Goal: Transaction & Acquisition: Purchase product/service

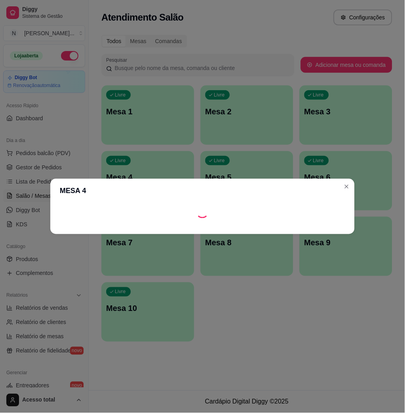
scroll to position [53, 0]
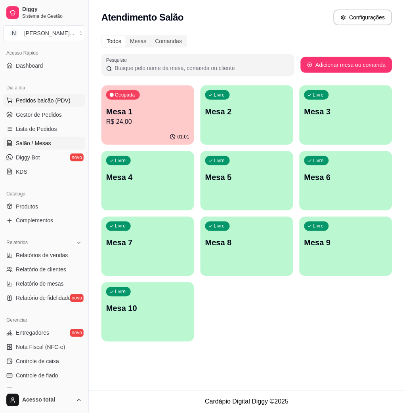
click at [56, 105] on button "Pedidos balcão (PDV)" at bounding box center [44, 100] width 82 height 13
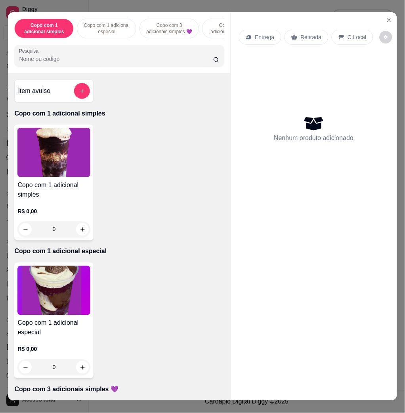
scroll to position [211, 0]
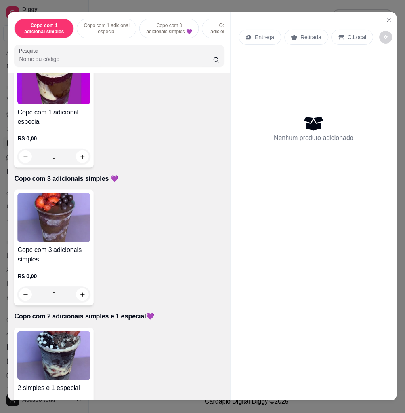
click at [58, 363] on img at bounding box center [53, 355] width 73 height 49
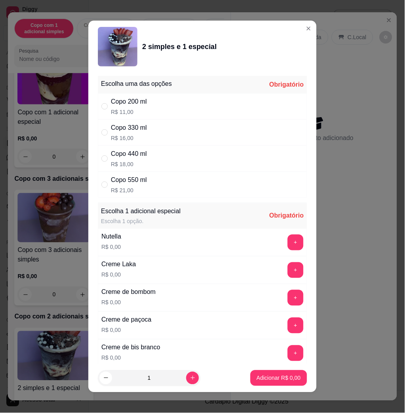
click at [134, 156] on div "Copo 440 ml" at bounding box center [129, 154] width 36 height 10
radio input "true"
click at [287, 240] on button "+" at bounding box center [295, 243] width 16 height 16
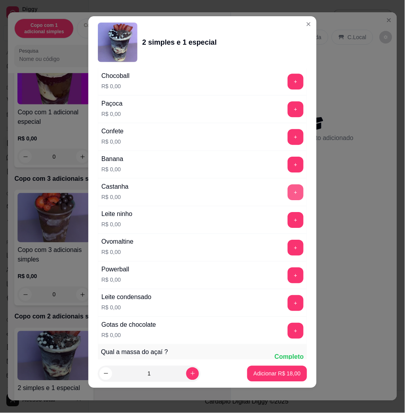
scroll to position [789, 0]
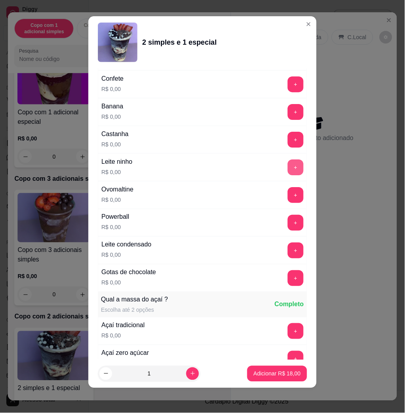
click at [287, 167] on button "+" at bounding box center [295, 168] width 16 height 16
click at [281, 379] on button "Adicionar R$ 18,00" at bounding box center [277, 374] width 60 height 16
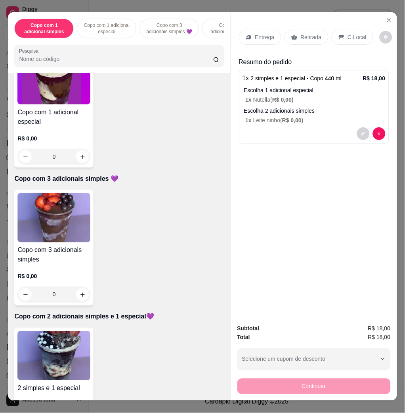
scroll to position [317, 0]
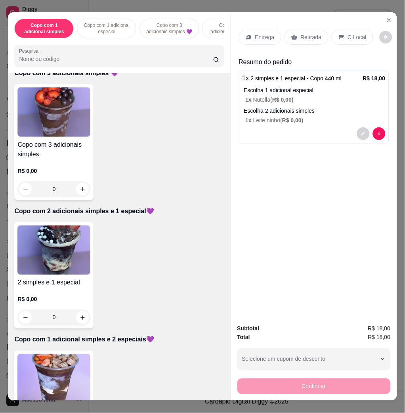
click at [57, 368] on img at bounding box center [53, 378] width 73 height 49
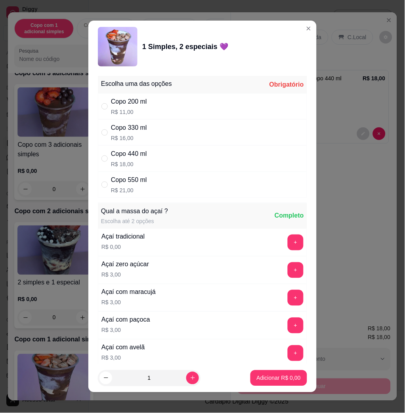
click at [129, 160] on p "R$ 18,00" at bounding box center [129, 164] width 36 height 8
radio input "true"
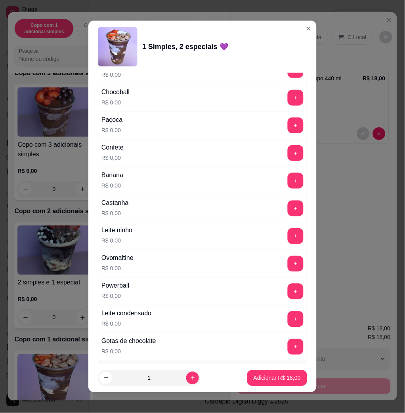
scroll to position [528, 0]
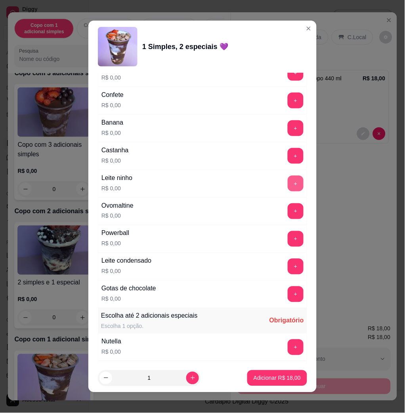
click at [287, 189] on button "+" at bounding box center [295, 184] width 16 height 16
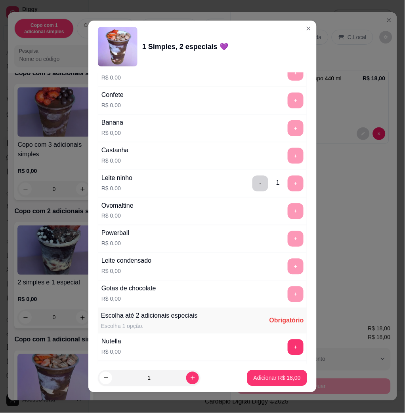
scroll to position [792, 0]
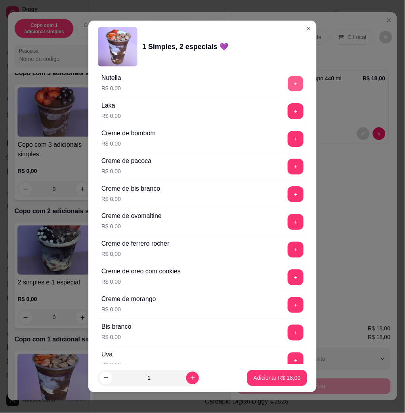
click at [288, 91] on button "+" at bounding box center [295, 83] width 15 height 15
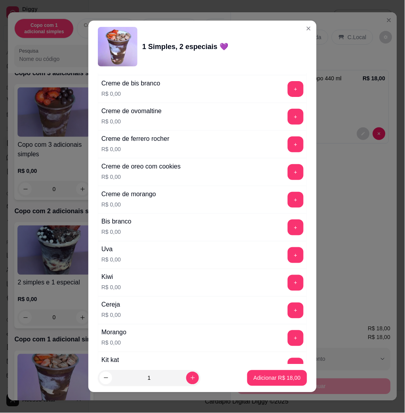
click at [264, 335] on div "Morango R$ 0,00 +" at bounding box center [202, 339] width 209 height 28
click at [288, 342] on button "+" at bounding box center [295, 338] width 15 height 15
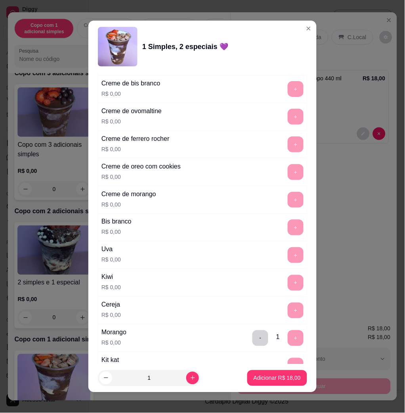
click at [274, 388] on footer "1 Adicionar R$ 18,00" at bounding box center [202, 378] width 228 height 29
click at [274, 377] on p "Adicionar R$ 18,00" at bounding box center [277, 379] width 46 height 8
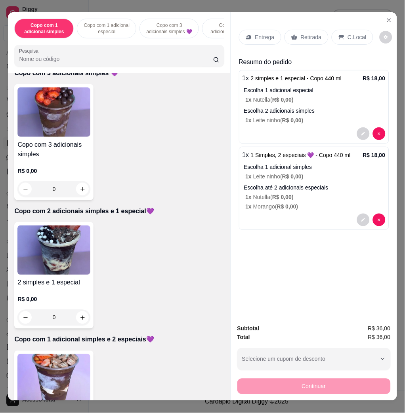
click at [49, 120] on img at bounding box center [53, 112] width 73 height 49
click at [58, 254] on img at bounding box center [53, 250] width 73 height 49
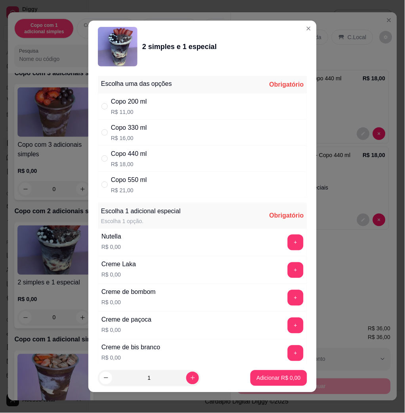
click at [143, 167] on p "R$ 18,00" at bounding box center [129, 164] width 36 height 8
radio input "true"
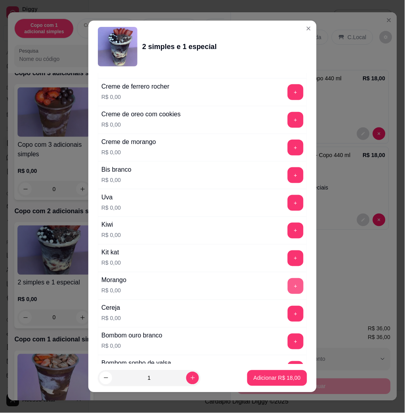
click at [287, 287] on button "+" at bounding box center [295, 286] width 16 height 16
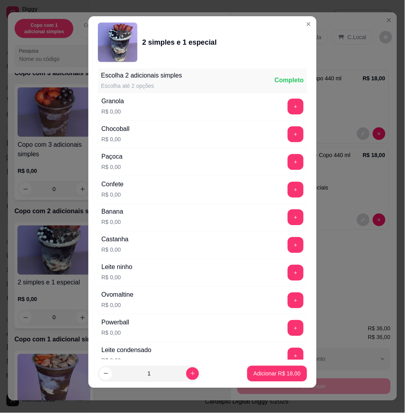
click at [289, 268] on div "Escolha uma das opções Completo Copo 200 ml R$ 11,00 Copo 330 ml R$ 16,00 Copo …" at bounding box center [202, 214] width 228 height 291
click at [287, 276] on button "+" at bounding box center [295, 273] width 16 height 16
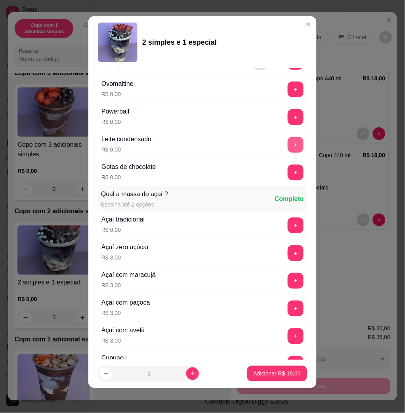
click at [287, 144] on button "+" at bounding box center [295, 145] width 16 height 16
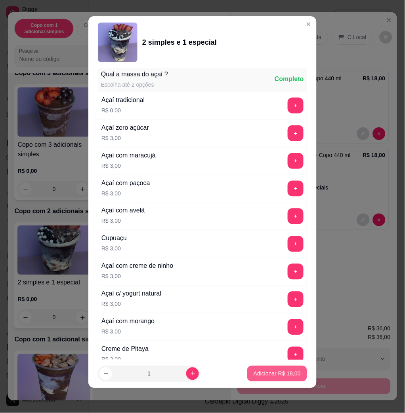
click at [253, 377] on p "Adicionar R$ 18,00" at bounding box center [276, 374] width 47 height 8
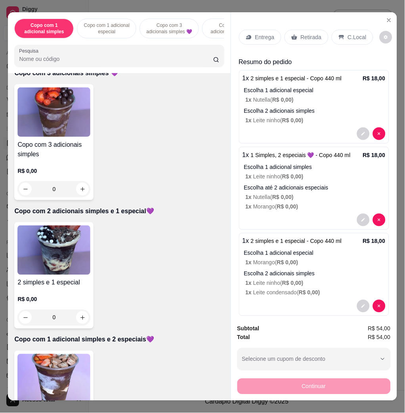
click at [261, 35] on p "Entrega" at bounding box center [264, 37] width 19 height 8
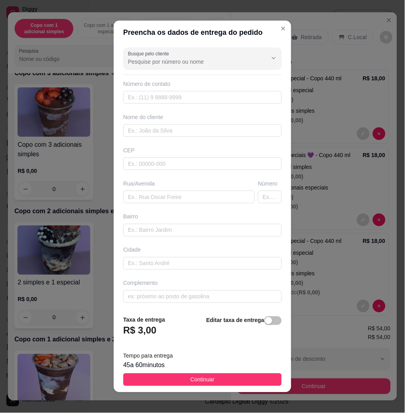
click at [150, 204] on div "Busque pelo cliente Número de contato Nome do cliente CEP Rua/Avenida Número Ba…" at bounding box center [202, 176] width 177 height 265
click at [149, 199] on input "text" at bounding box center [188, 197] width 131 height 13
type input "tiete, 885"
click at [223, 123] on div "Nome do cliente" at bounding box center [203, 125] width 162 height 24
click at [248, 133] on input "text" at bounding box center [202, 130] width 158 height 13
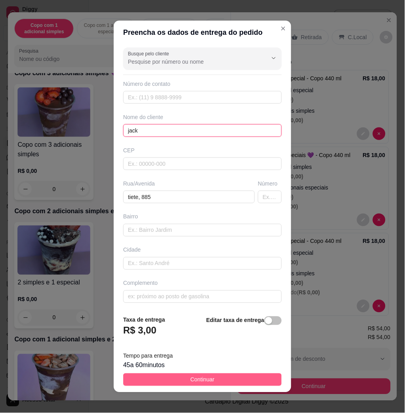
type input "jack"
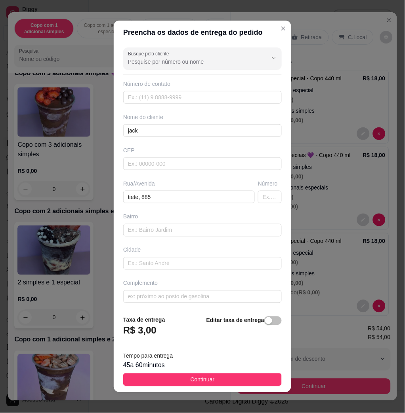
drag, startPoint x: 261, startPoint y: 374, endPoint x: 293, endPoint y: 373, distance: 32.1
click at [259, 374] on button "Continuar" at bounding box center [202, 380] width 158 height 13
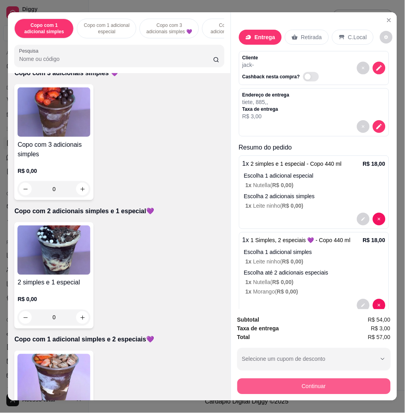
click at [285, 384] on button "Continuar" at bounding box center [313, 387] width 153 height 16
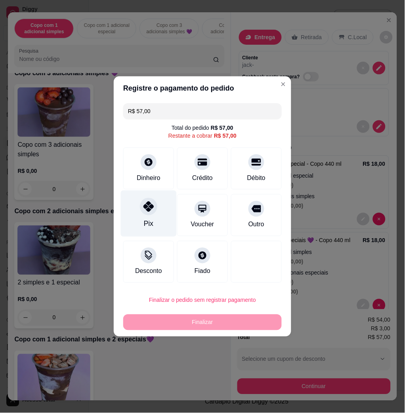
click at [159, 219] on div "Pix" at bounding box center [149, 214] width 56 height 46
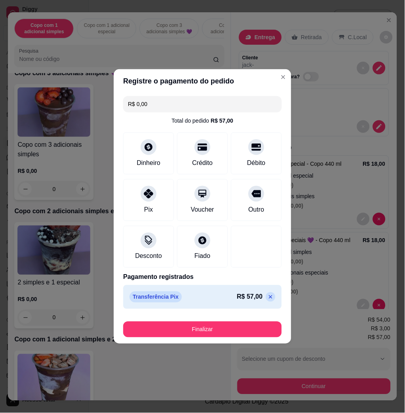
drag, startPoint x: 219, startPoint y: 320, endPoint x: 223, endPoint y: 329, distance: 10.1
click at [220, 323] on div "Finalizar" at bounding box center [202, 328] width 158 height 19
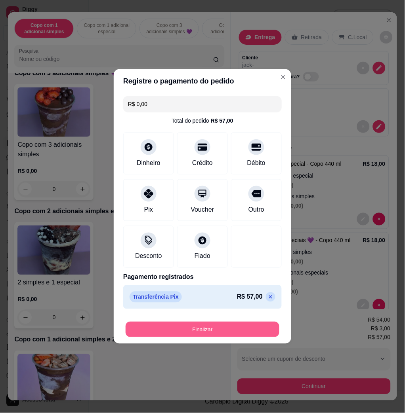
click at [223, 329] on button "Finalizar" at bounding box center [203, 329] width 154 height 15
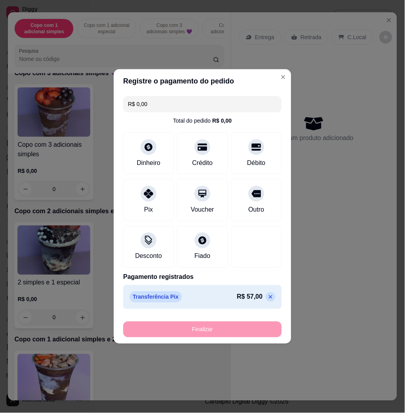
type input "-R$ 57,00"
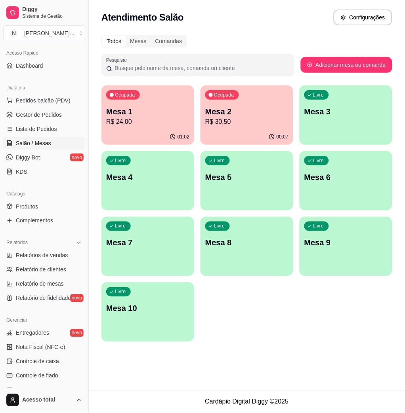
click at [62, 99] on span "Pedidos balcão (PDV)" at bounding box center [43, 101] width 55 height 8
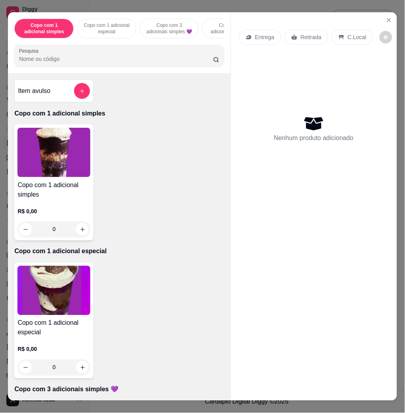
click at [106, 61] on input "Pesquisa" at bounding box center [116, 59] width 194 height 8
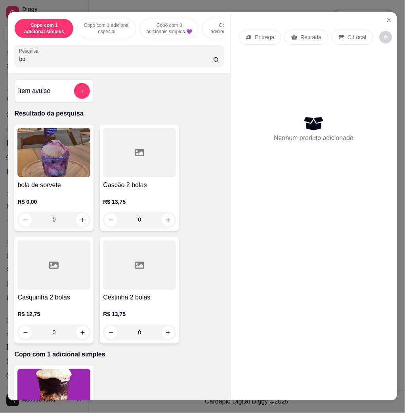
type input "bol"
click at [84, 150] on img at bounding box center [53, 152] width 73 height 49
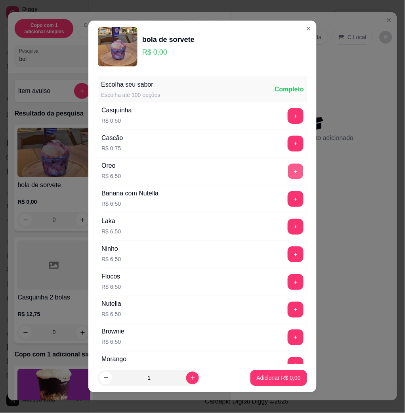
click at [288, 168] on button "+" at bounding box center [295, 171] width 15 height 15
click at [270, 376] on p "Adicionar R$ 13,00" at bounding box center [276, 379] width 47 height 8
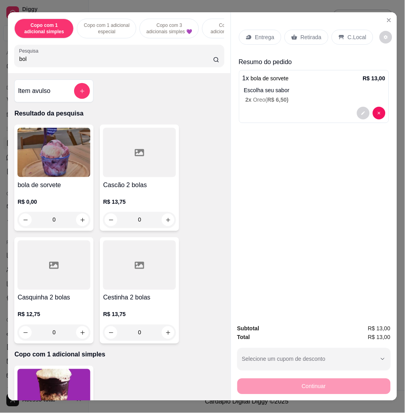
click at [355, 36] on p "C.Local" at bounding box center [357, 37] width 19 height 8
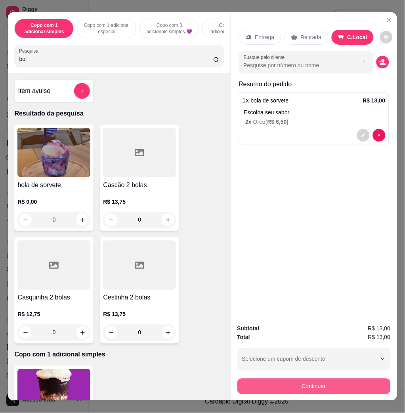
click at [298, 383] on button "Continuar" at bounding box center [313, 387] width 153 height 16
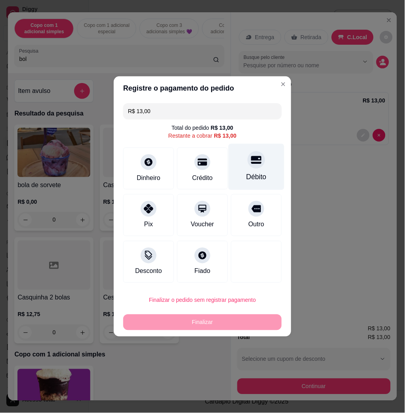
click at [270, 164] on div "Débito" at bounding box center [256, 167] width 56 height 46
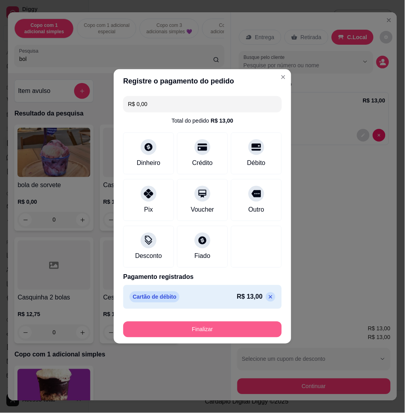
click at [199, 323] on button "Finalizar" at bounding box center [202, 330] width 158 height 16
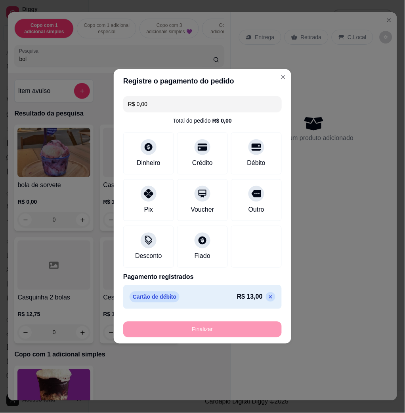
type input "-R$ 13,00"
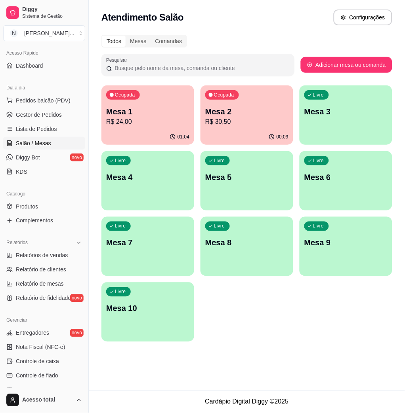
click at [269, 120] on p "R$ 30,50" at bounding box center [246, 122] width 83 height 10
click at [148, 126] on p "R$ 24,00" at bounding box center [147, 122] width 83 height 10
click at [346, 131] on div "Livre Mesa 3" at bounding box center [345, 111] width 93 height 50
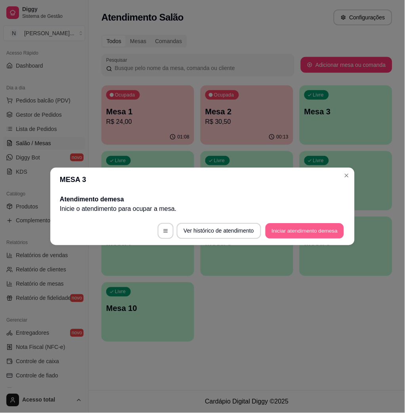
click at [308, 230] on button "Iniciar atendimento de mesa" at bounding box center [304, 231] width 78 height 15
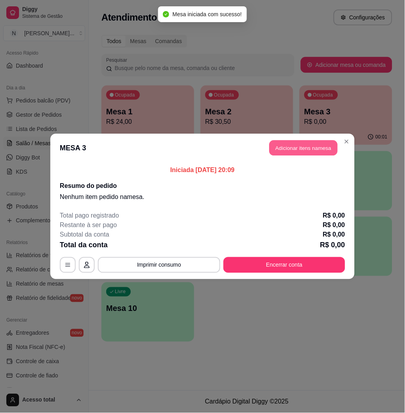
click at [326, 149] on button "Adicionar itens na mesa" at bounding box center [303, 148] width 68 height 15
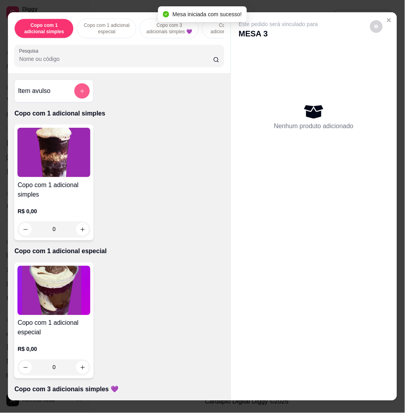
click at [79, 94] on icon "add-separate-item" at bounding box center [82, 91] width 6 height 6
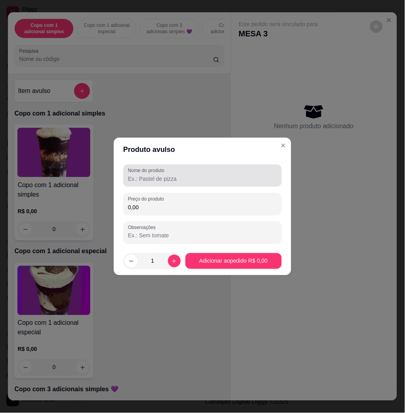
click at [171, 178] on input "Nome do produto" at bounding box center [202, 179] width 149 height 8
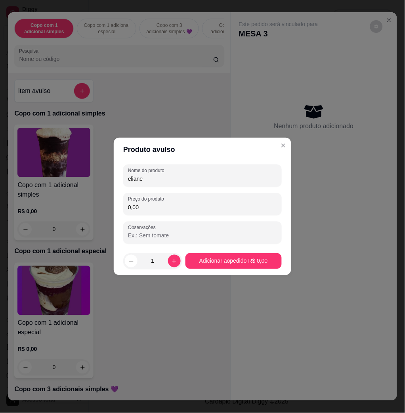
type input "eliane"
click at [185, 217] on div "Nome do produto eliane Preço do produto 0,00 Observações" at bounding box center [202, 204] width 158 height 79
click at [189, 207] on input "0,00" at bounding box center [202, 208] width 149 height 8
click at [206, 207] on input "0,00" at bounding box center [202, 208] width 149 height 8
type input "15,95"
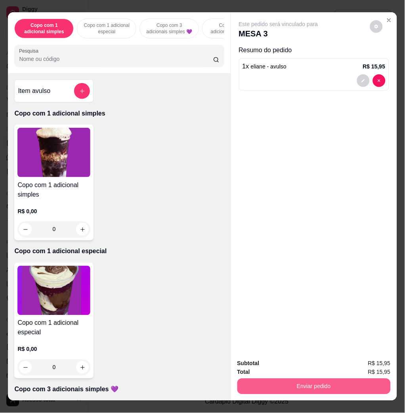
click at [300, 386] on button "Enviar pedido" at bounding box center [313, 387] width 153 height 16
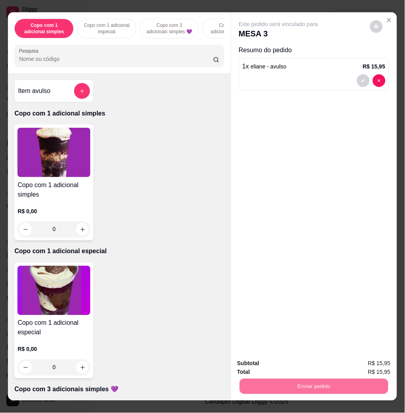
click at [289, 364] on button "Não registrar e enviar pedido" at bounding box center [286, 363] width 82 height 15
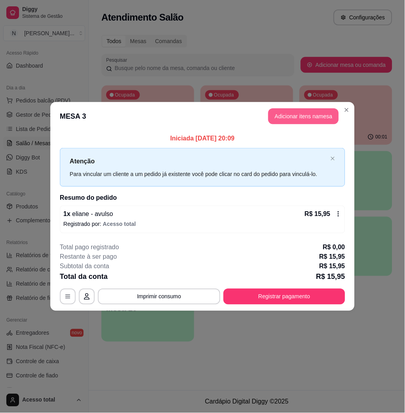
click at [295, 119] on button "Adicionar itens na mesa" at bounding box center [303, 116] width 70 height 16
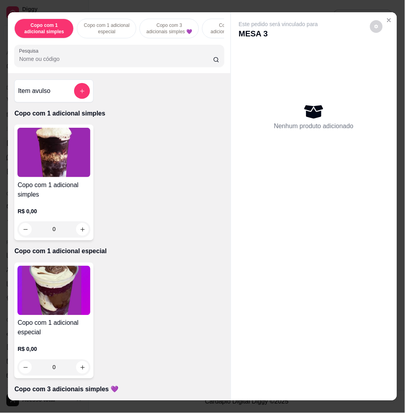
click at [70, 62] on input "Pesquisa" at bounding box center [116, 59] width 194 height 8
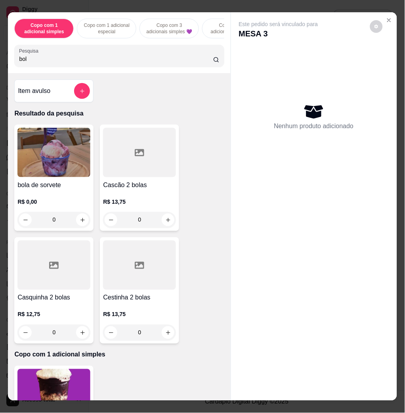
type input "bol"
click at [77, 172] on img at bounding box center [53, 152] width 73 height 49
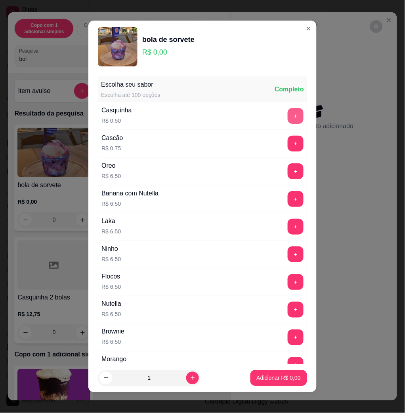
click at [287, 116] on button "+" at bounding box center [295, 116] width 16 height 16
click at [267, 373] on button "Adicionar R$ 2,00" at bounding box center [278, 378] width 55 height 15
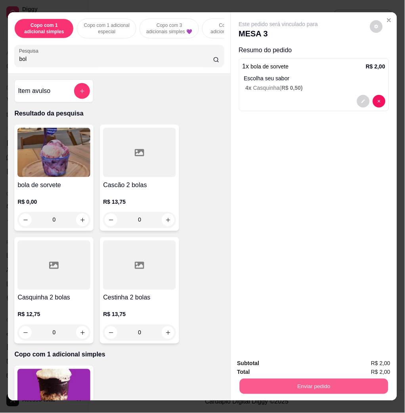
click at [287, 379] on button "Enviar pedido" at bounding box center [313, 386] width 148 height 15
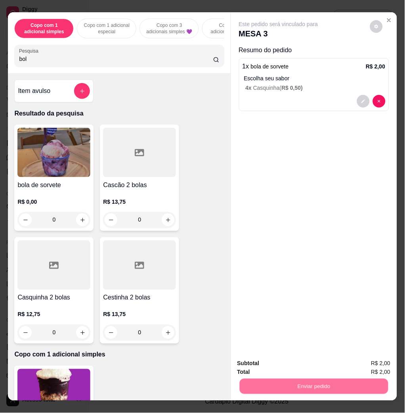
click at [268, 358] on button "Não registrar e enviar pedido" at bounding box center [286, 363] width 82 height 15
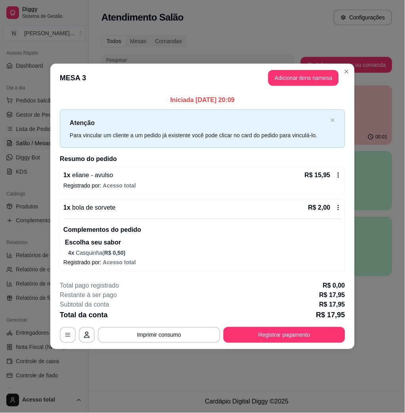
click at [343, 303] on p "R$ 17,95" at bounding box center [332, 306] width 26 height 10
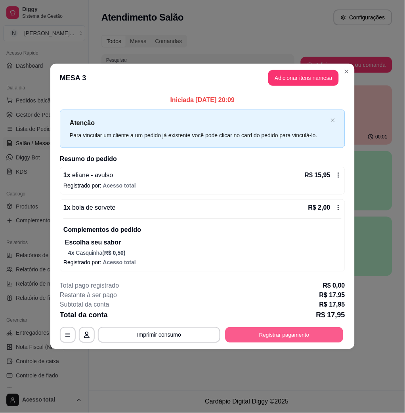
click at [326, 340] on button "Registrar pagamento" at bounding box center [284, 335] width 118 height 15
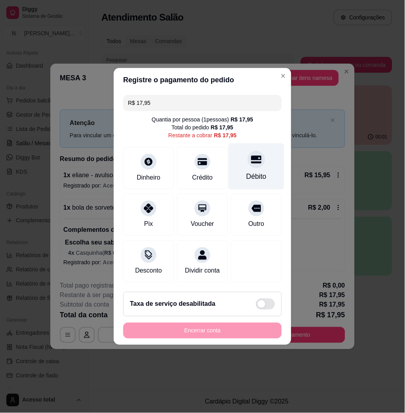
drag, startPoint x: 245, startPoint y: 161, endPoint x: 239, endPoint y: 161, distance: 5.9
click at [242, 162] on div "Débito" at bounding box center [256, 167] width 56 height 46
type input "R$ 0,00"
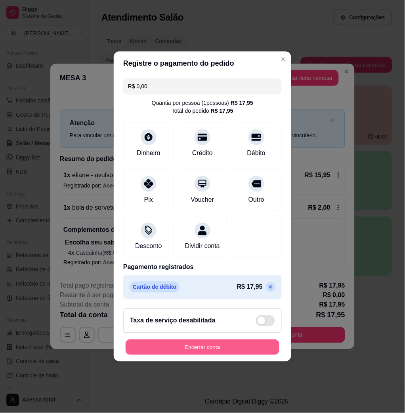
click at [261, 348] on button "Encerrar conta" at bounding box center [203, 347] width 154 height 15
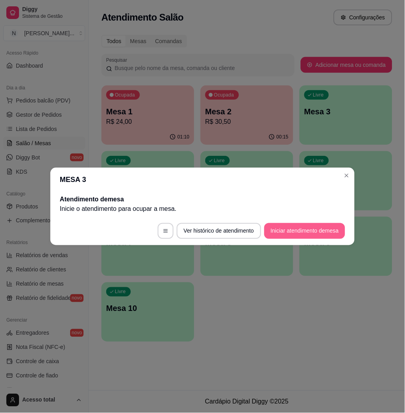
click at [312, 224] on button "Iniciar atendimento de mesa" at bounding box center [304, 231] width 81 height 16
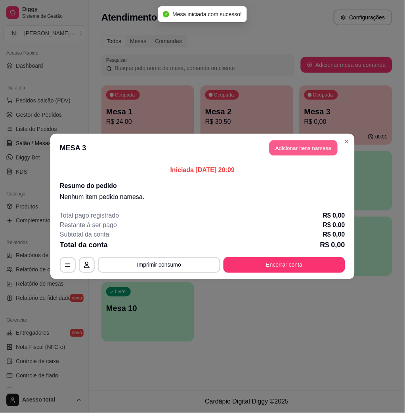
click at [303, 152] on button "Adicionar itens na mesa" at bounding box center [303, 148] width 68 height 15
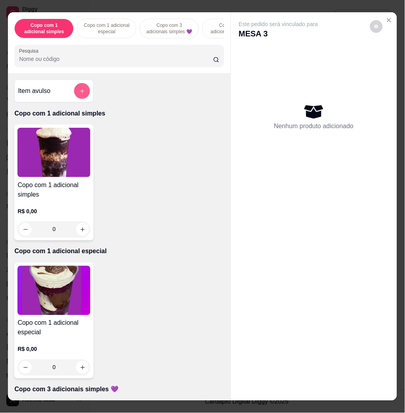
click at [74, 97] on button "add-separate-item" at bounding box center [82, 91] width 16 height 16
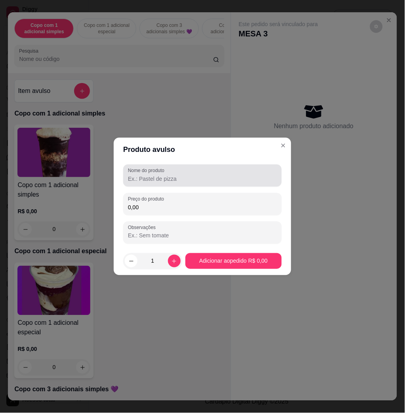
click at [191, 183] on div at bounding box center [202, 176] width 149 height 16
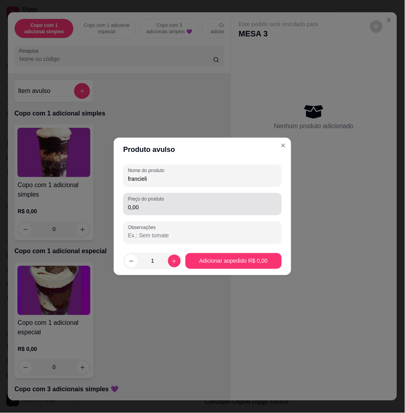
type input "francieli"
click at [231, 209] on input "0,00" at bounding box center [202, 208] width 149 height 8
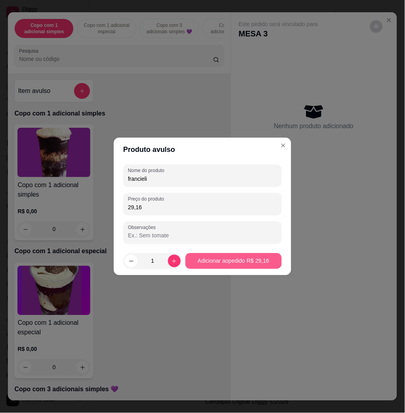
type input "29,16"
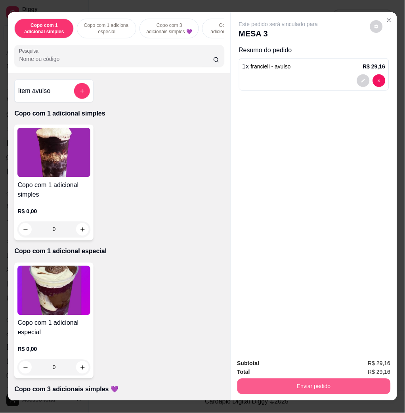
click at [243, 379] on button "Enviar pedido" at bounding box center [313, 387] width 153 height 16
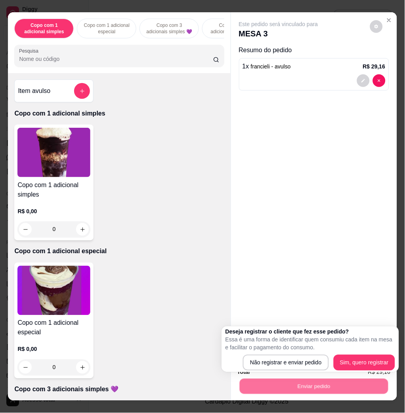
click at [238, 358] on div "Não registrar e enviar pedido Sim, quero registrar" at bounding box center [309, 363] width 169 height 16
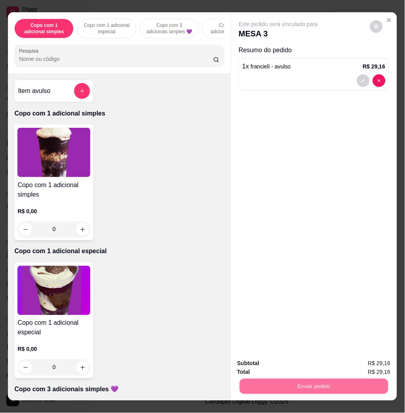
click at [248, 360] on button "Não registrar e enviar pedido" at bounding box center [286, 363] width 82 height 15
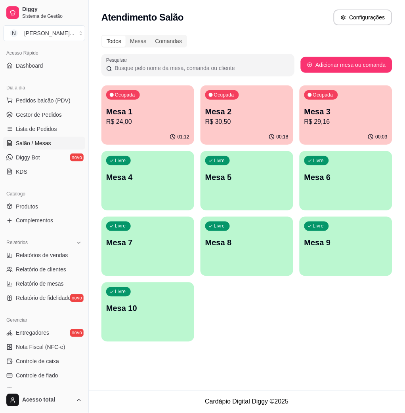
click at [256, 130] on div "00:18" at bounding box center [246, 136] width 93 height 15
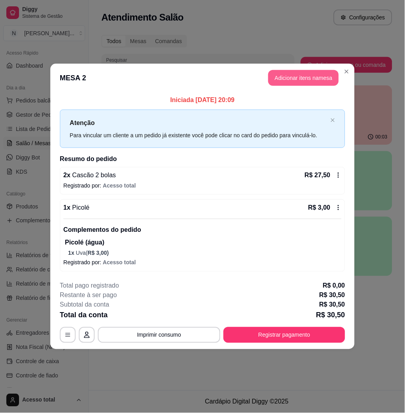
click at [276, 78] on button "Adicionar itens na mesa" at bounding box center [303, 78] width 70 height 16
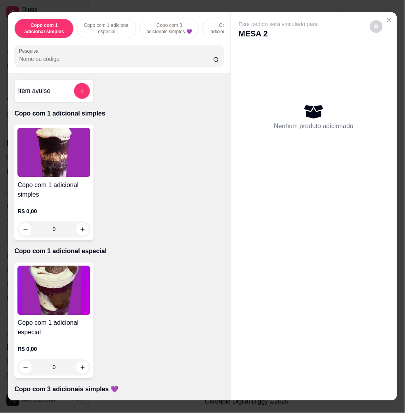
click at [171, 61] on input "Pesquisa" at bounding box center [116, 59] width 194 height 8
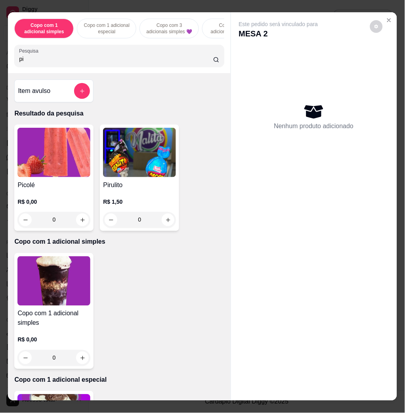
type input "pi"
click at [71, 167] on img at bounding box center [53, 152] width 73 height 49
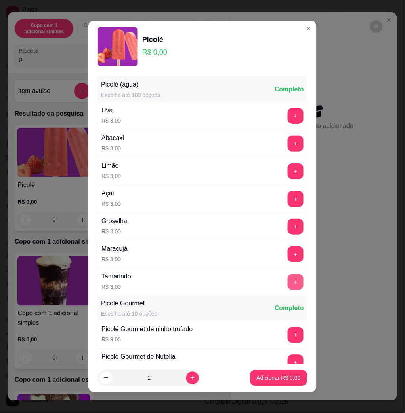
click at [287, 284] on button "+" at bounding box center [295, 282] width 16 height 16
click at [275, 386] on footer "1 Adicionar R$ 3,00" at bounding box center [202, 378] width 228 height 29
click at [272, 377] on p "Adicionar R$ 3,00" at bounding box center [279, 379] width 44 height 8
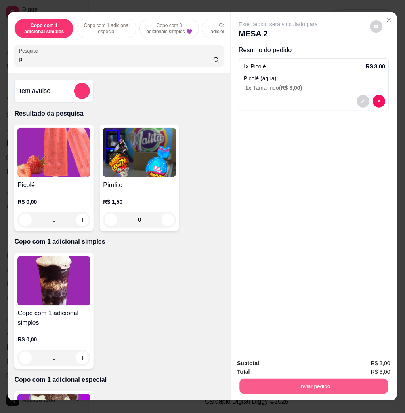
click at [272, 379] on button "Enviar pedido" at bounding box center [313, 386] width 148 height 15
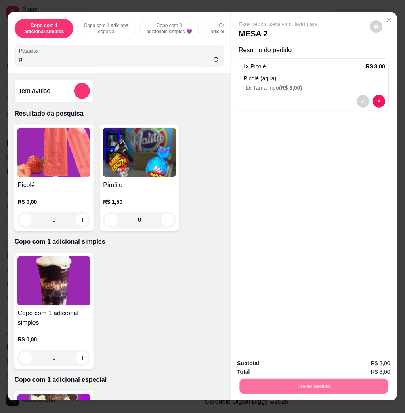
click at [267, 361] on button "Não registrar e enviar pedido" at bounding box center [286, 363] width 82 height 15
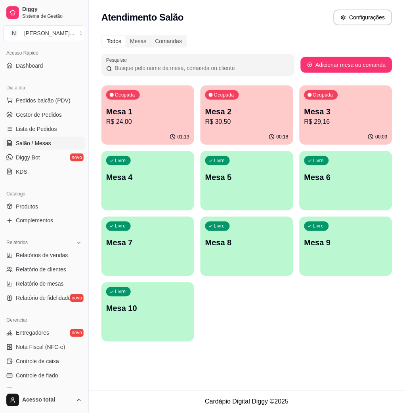
click at [254, 120] on p "R$ 30,50" at bounding box center [246, 122] width 83 height 10
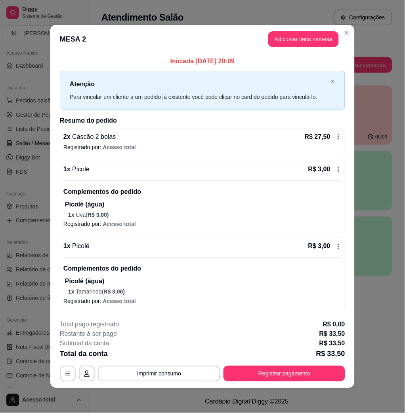
scroll to position [0, 0]
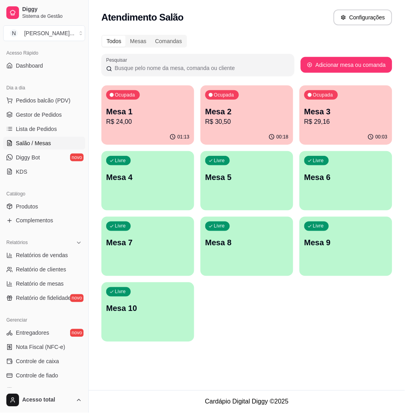
click at [112, 130] on div "01:13" at bounding box center [147, 136] width 93 height 15
click at [320, 129] on div "Ocupada Mesa 3 R$ 29,16" at bounding box center [346, 107] width 90 height 43
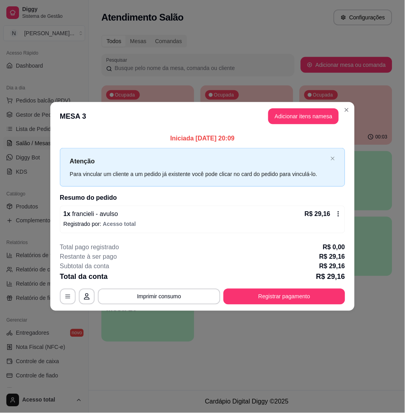
click at [314, 105] on header "MESA 3 Adicionar itens na mesa" at bounding box center [202, 116] width 304 height 29
click at [310, 111] on button "Adicionar itens na mesa" at bounding box center [303, 116] width 70 height 16
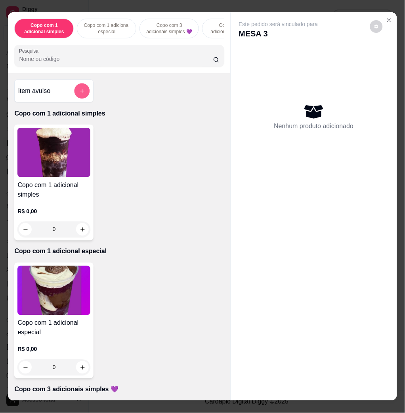
click at [84, 94] on button "add-separate-item" at bounding box center [81, 91] width 15 height 15
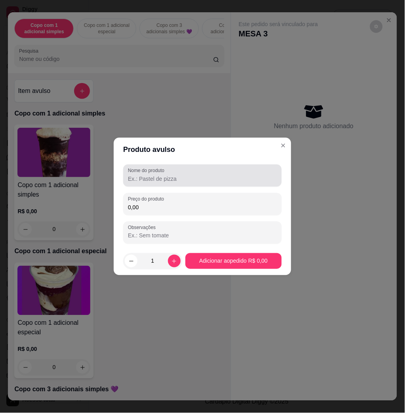
click at [185, 175] on input "Nome do produto" at bounding box center [202, 179] width 149 height 8
click at [185, 203] on div "0,00" at bounding box center [202, 204] width 149 height 16
type input "16,08"
click at [236, 185] on div "Nome do produto" at bounding box center [202, 176] width 158 height 22
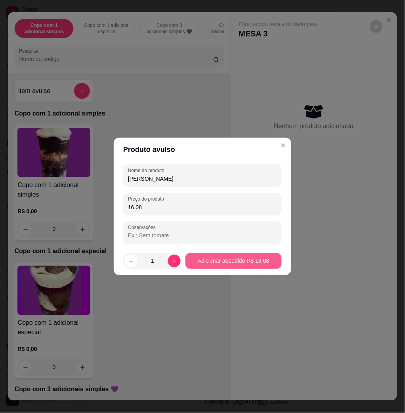
type input "adrian"
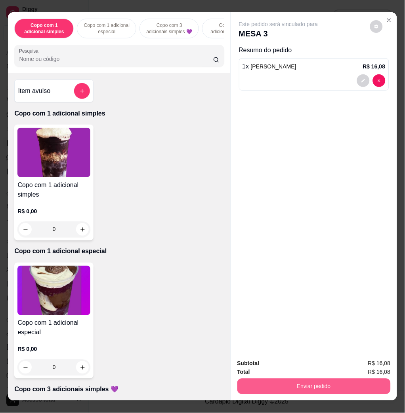
click at [336, 384] on button "Enviar pedido" at bounding box center [313, 387] width 153 height 16
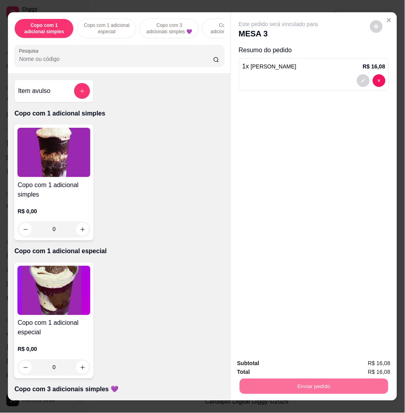
click at [271, 362] on button "Não registrar e enviar pedido" at bounding box center [286, 363] width 82 height 15
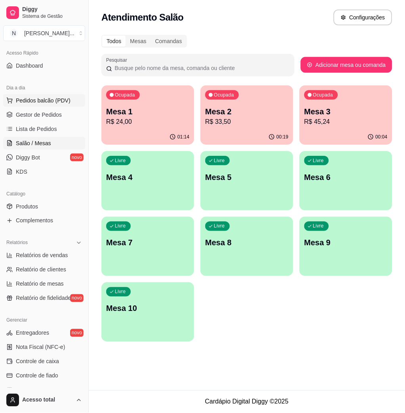
click at [42, 102] on span "Pedidos balcão (PDV)" at bounding box center [43, 101] width 55 height 8
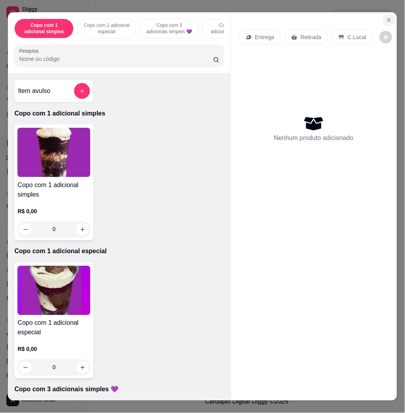
click at [387, 19] on button "Close" at bounding box center [388, 20] width 13 height 13
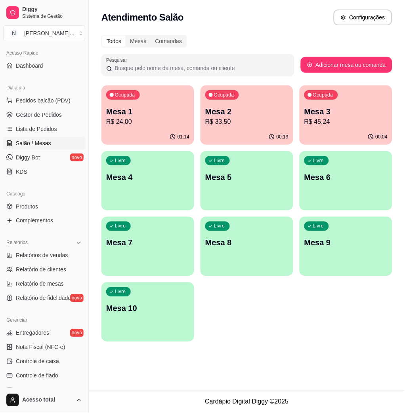
click at [35, 138] on link "Salão / Mesas" at bounding box center [44, 143] width 82 height 13
click at [35, 133] on link "Lista de Pedidos" at bounding box center [44, 129] width 82 height 13
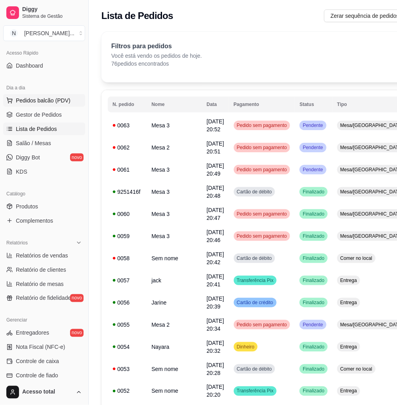
click at [65, 103] on span "Pedidos balcão (PDV)" at bounding box center [43, 101] width 55 height 8
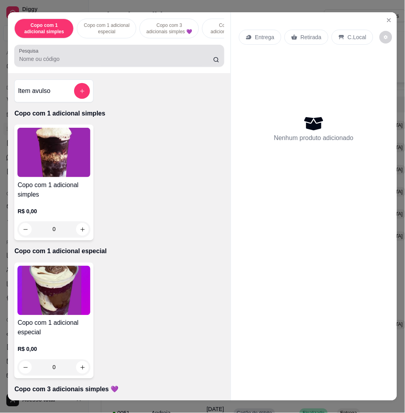
click at [104, 60] on input "Pesquisa" at bounding box center [116, 59] width 194 height 8
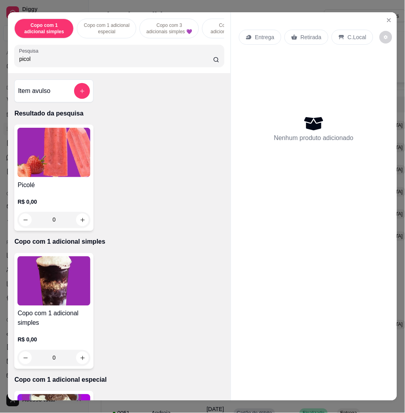
type input "picol"
click at [62, 170] on img at bounding box center [53, 152] width 73 height 49
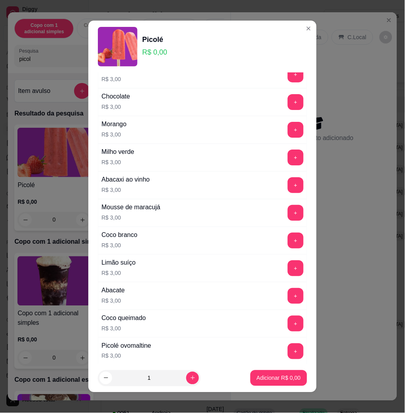
scroll to position [580, 0]
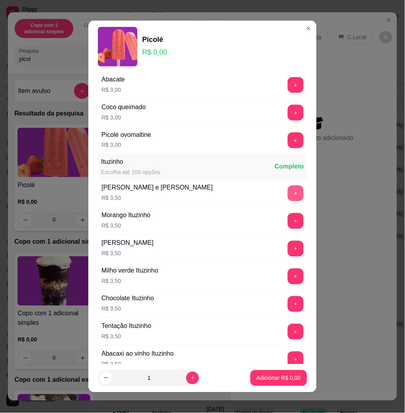
click at [287, 194] on button "+" at bounding box center [295, 194] width 16 height 16
click at [268, 375] on p "Adicionar R$ 3,50" at bounding box center [278, 379] width 43 height 8
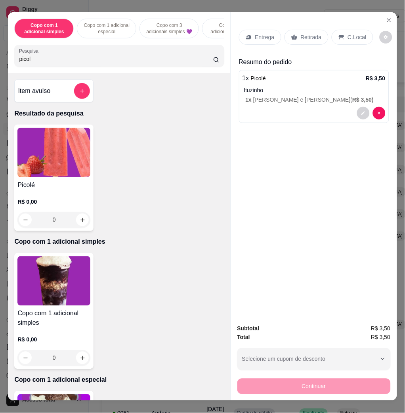
drag, startPoint x: 352, startPoint y: 32, endPoint x: 354, endPoint y: 70, distance: 37.3
click at [352, 33] on p "C.Local" at bounding box center [357, 37] width 19 height 8
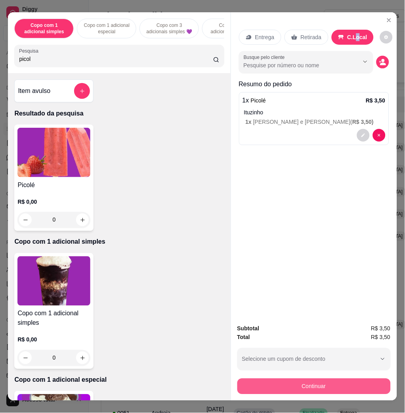
click at [306, 379] on button "Continuar" at bounding box center [313, 387] width 153 height 16
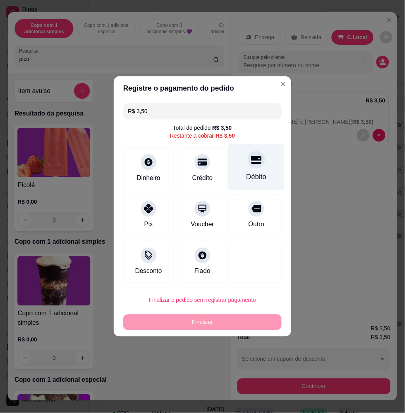
click at [235, 176] on div "Débito" at bounding box center [256, 167] width 56 height 46
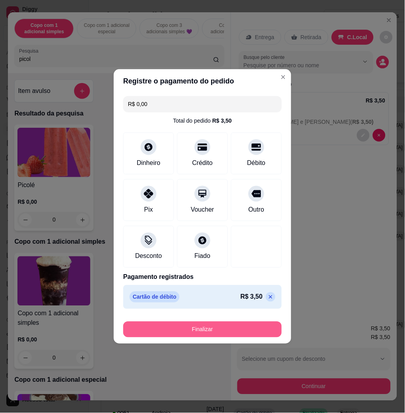
click at [240, 334] on button "Finalizar" at bounding box center [202, 330] width 158 height 16
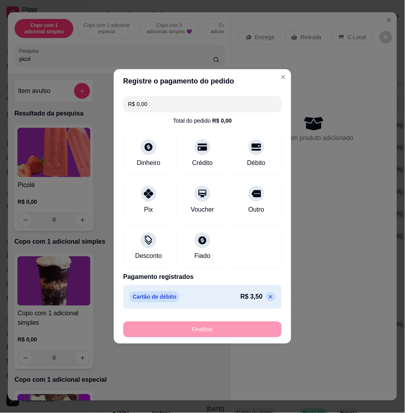
type input "-R$ 3,50"
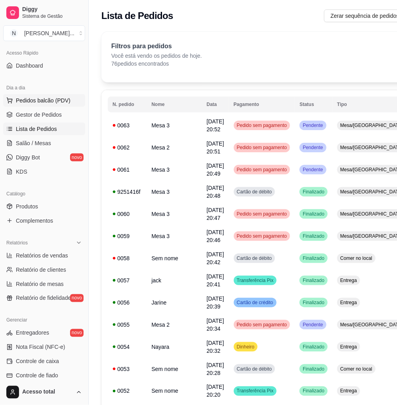
click at [55, 97] on span "Pedidos balcão (PDV)" at bounding box center [43, 101] width 55 height 8
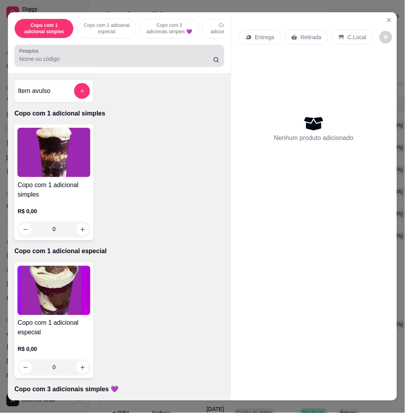
click at [126, 59] on input "Pesquisa" at bounding box center [116, 59] width 194 height 8
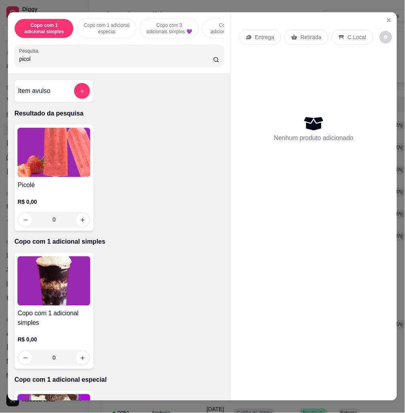
type input "picol"
click at [51, 173] on img at bounding box center [53, 152] width 73 height 49
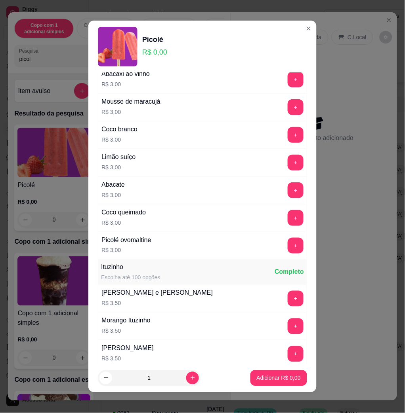
scroll to position [686, 0]
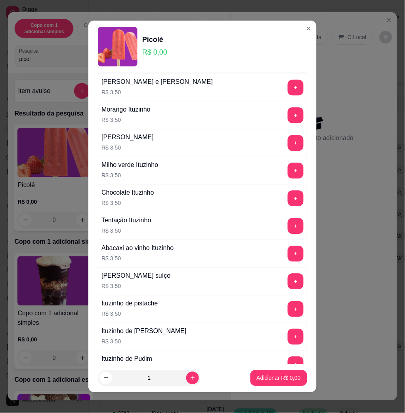
click at [287, 112] on button "+" at bounding box center [295, 116] width 16 height 16
click at [284, 385] on button "Adicionar R$ 3,50" at bounding box center [278, 379] width 57 height 16
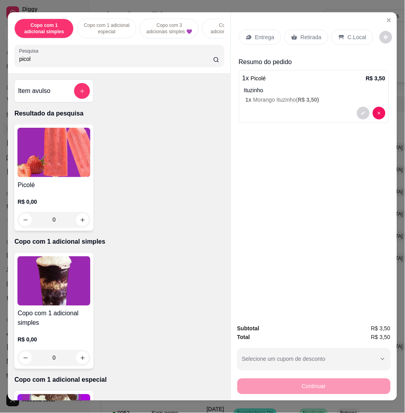
click at [349, 30] on div "C.Local" at bounding box center [352, 37] width 42 height 15
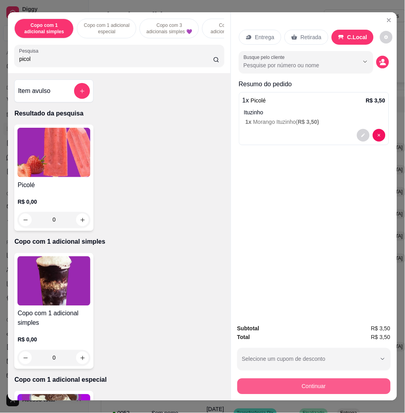
click at [358, 382] on button "Continuar" at bounding box center [313, 387] width 153 height 16
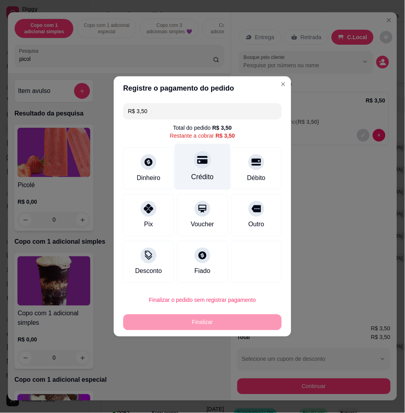
click at [205, 163] on div at bounding box center [202, 159] width 17 height 17
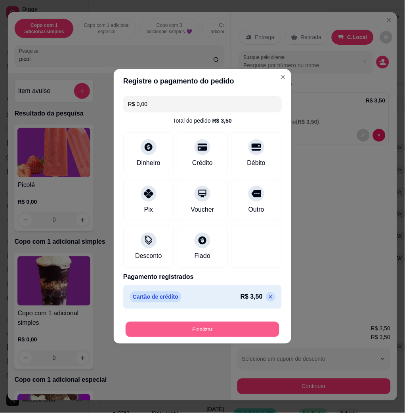
click at [240, 324] on button "Finalizar" at bounding box center [203, 329] width 154 height 15
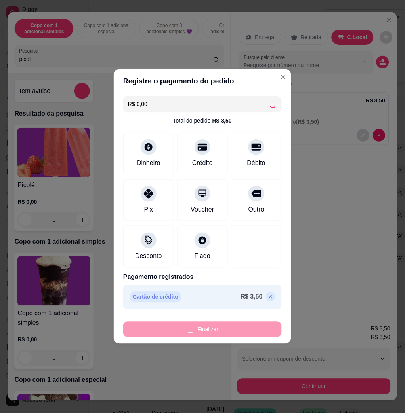
type input "-R$ 3,50"
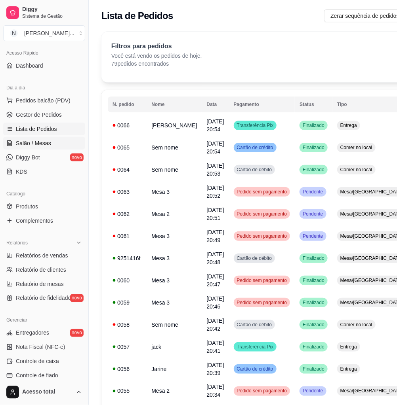
click at [30, 143] on span "Salão / Mesas" at bounding box center [33, 143] width 35 height 8
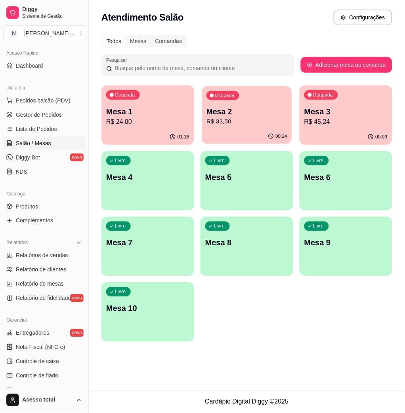
click at [251, 104] on div "Ocupada Mesa 2 R$ 33,50" at bounding box center [247, 107] width 90 height 43
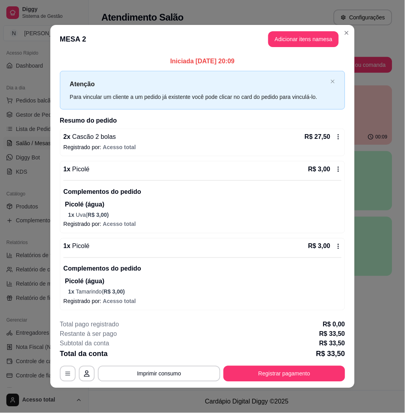
scroll to position [0, 0]
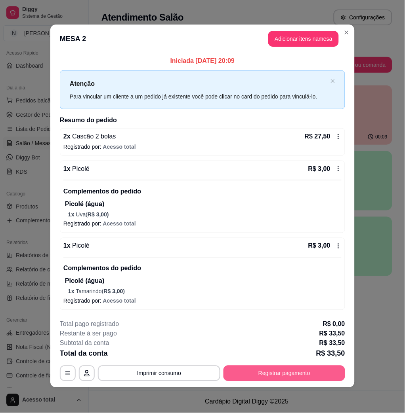
click at [251, 370] on button "Registrar pagamento" at bounding box center [284, 374] width 122 height 16
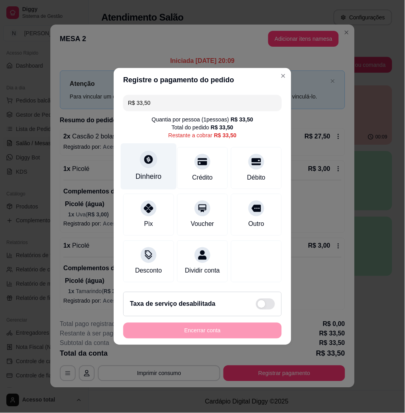
click at [143, 164] on div "Dinheiro" at bounding box center [149, 167] width 56 height 46
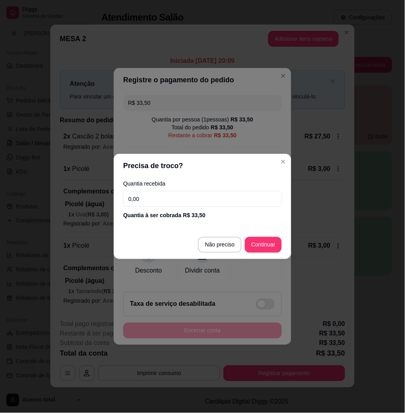
click at [172, 202] on input "0,00" at bounding box center [202, 199] width 158 height 16
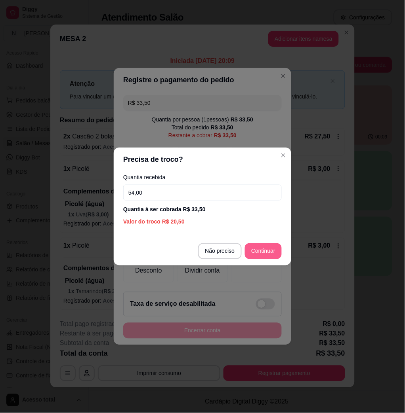
type input "54,00"
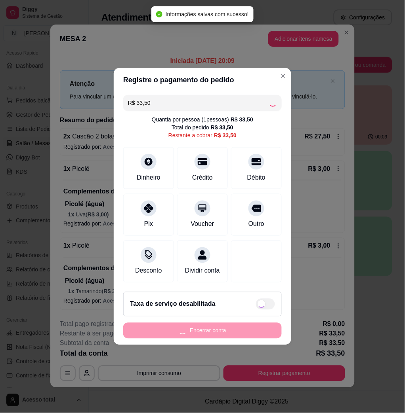
type input "R$ 0,00"
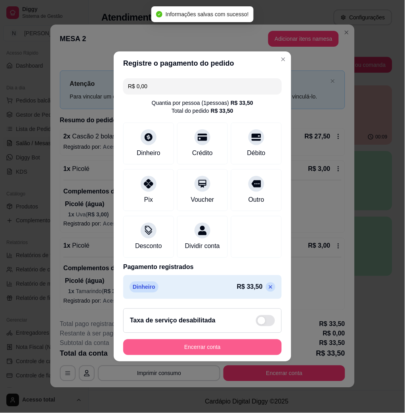
click at [244, 354] on button "Encerrar conta" at bounding box center [202, 348] width 158 height 16
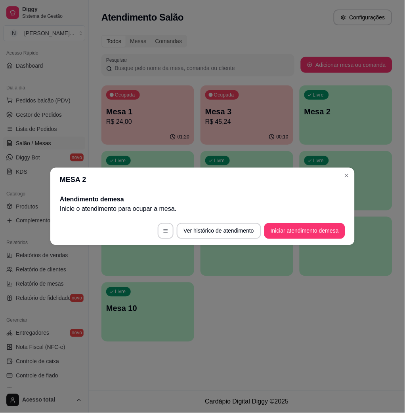
scroll to position [0, 0]
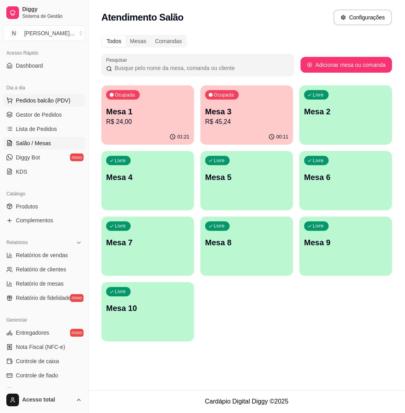
click at [34, 98] on span "Pedidos balcão (PDV)" at bounding box center [43, 101] width 55 height 8
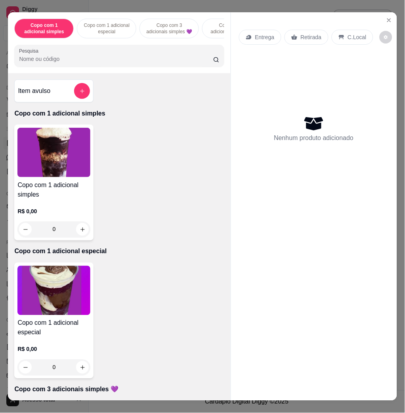
scroll to position [211, 0]
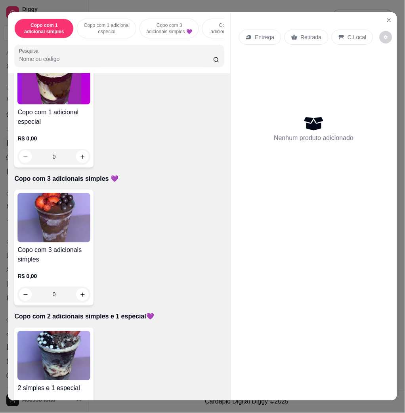
click at [43, 238] on img at bounding box center [53, 217] width 73 height 49
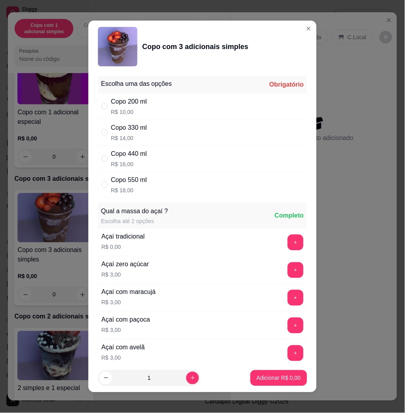
click at [198, 164] on div "Copo 440 ml R$ 16,00" at bounding box center [202, 159] width 209 height 26
radio input "true"
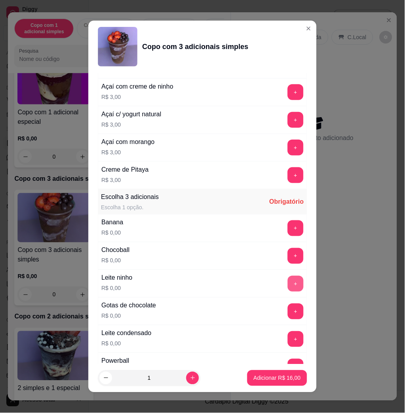
scroll to position [422, 0]
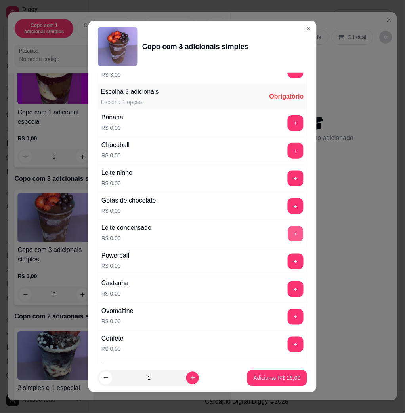
click at [288, 236] on button "+" at bounding box center [295, 233] width 15 height 15
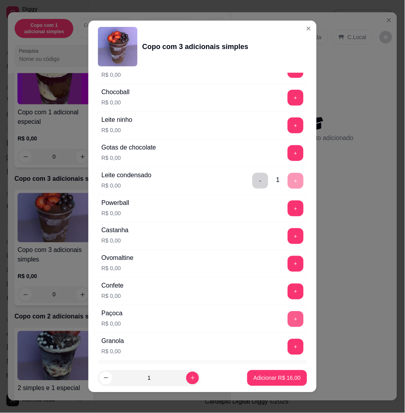
click at [287, 321] on button "+" at bounding box center [295, 320] width 16 height 16
click at [288, 346] on button "+" at bounding box center [295, 347] width 15 height 15
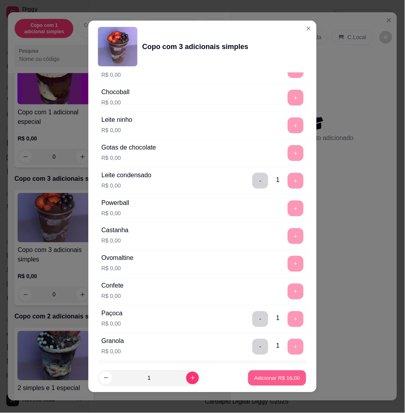
click at [279, 376] on p "Adicionar R$ 16,00" at bounding box center [277, 379] width 46 height 8
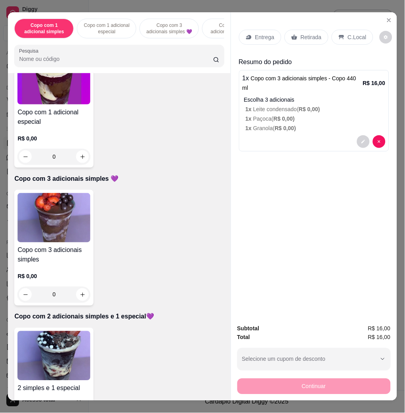
click at [31, 365] on img at bounding box center [53, 355] width 73 height 49
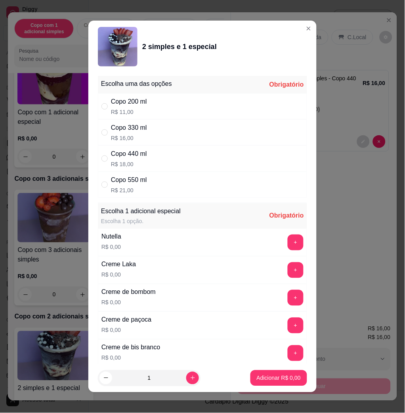
click at [287, 245] on button "+" at bounding box center [295, 243] width 16 height 16
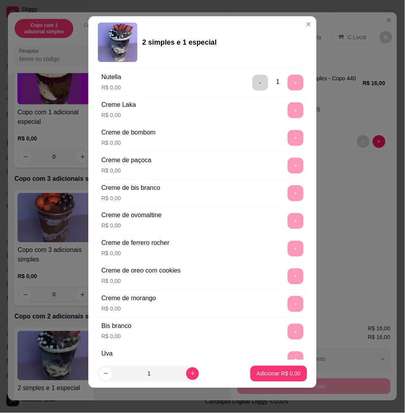
scroll to position [0, 0]
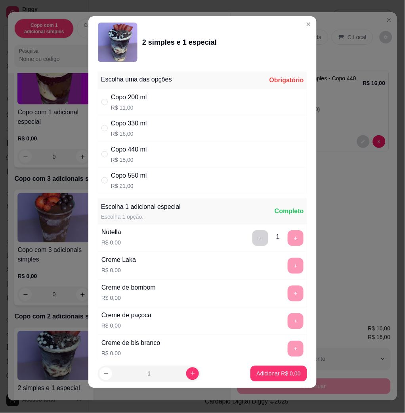
click at [172, 157] on div "Copo 440 ml R$ 18,00" at bounding box center [202, 154] width 209 height 26
radio input "true"
drag, startPoint x: 253, startPoint y: 243, endPoint x: 243, endPoint y: 240, distance: 10.1
click at [250, 243] on div "- 1 +" at bounding box center [277, 238] width 57 height 16
click at [251, 239] on div "- 1 +" at bounding box center [277, 238] width 57 height 16
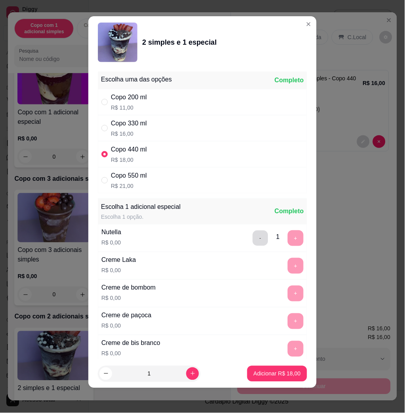
click at [253, 239] on button "-" at bounding box center [260, 238] width 15 height 15
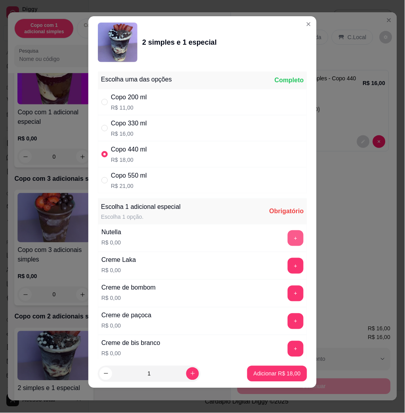
click at [287, 239] on button "+" at bounding box center [295, 238] width 16 height 16
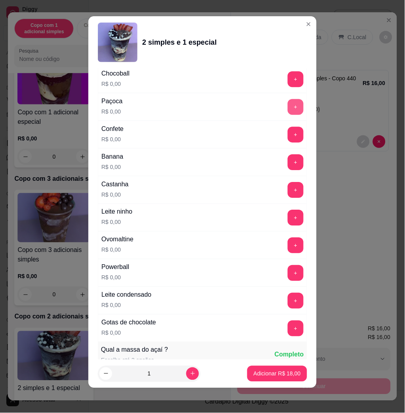
scroll to position [792, 0]
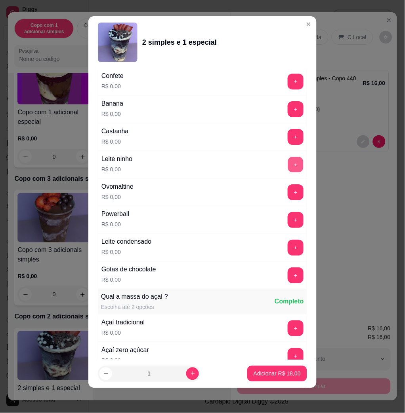
click at [288, 167] on button "+" at bounding box center [295, 164] width 15 height 15
click at [287, 250] on button "+" at bounding box center [295, 248] width 16 height 16
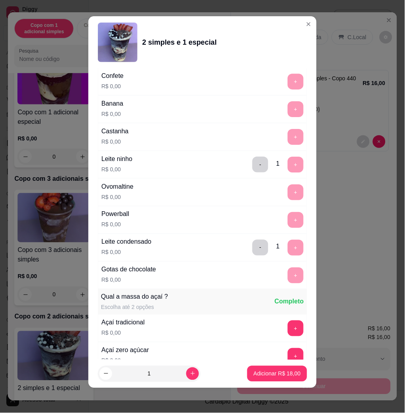
scroll to position [1015, 0]
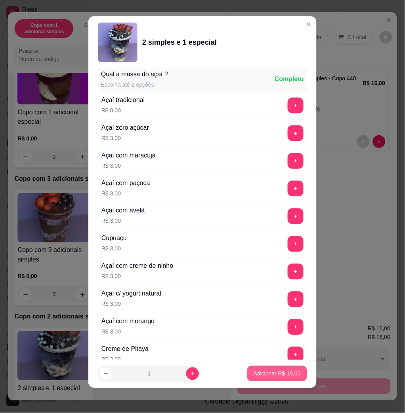
click at [274, 373] on p "Adicionar R$ 18,00" at bounding box center [276, 374] width 47 height 8
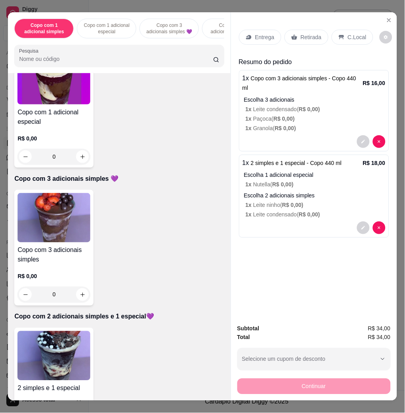
click at [262, 33] on p "Entrega" at bounding box center [264, 37] width 19 height 8
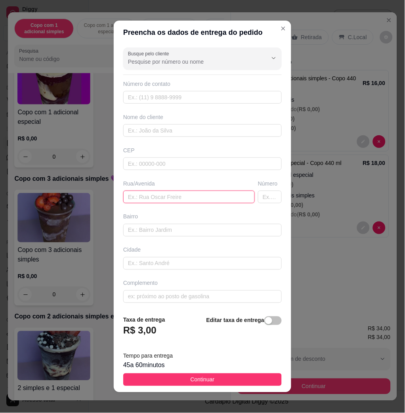
click at [166, 198] on input "text" at bounding box center [188, 197] width 131 height 13
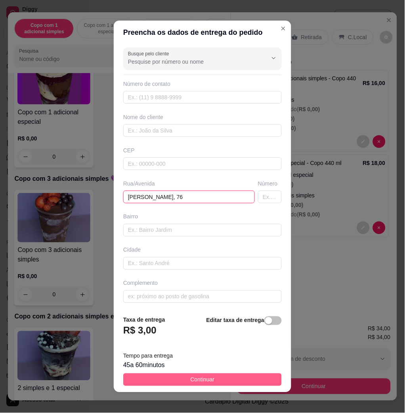
type input "carlos bevilacqua, 76"
click at [169, 382] on button "Continuar" at bounding box center [202, 380] width 158 height 13
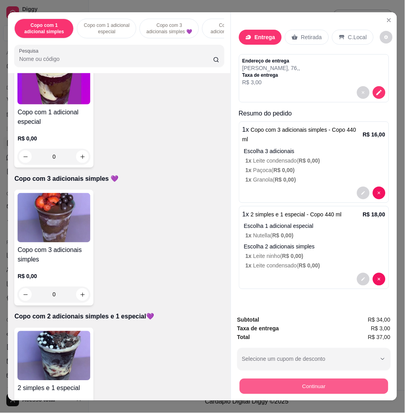
click at [350, 383] on button "Continuar" at bounding box center [313, 386] width 148 height 15
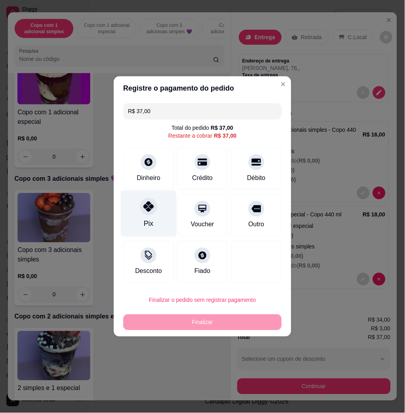
click at [161, 217] on div "Pix" at bounding box center [149, 214] width 56 height 46
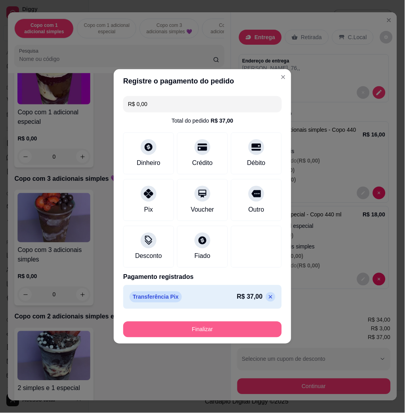
click at [204, 329] on button "Finalizar" at bounding box center [202, 330] width 158 height 16
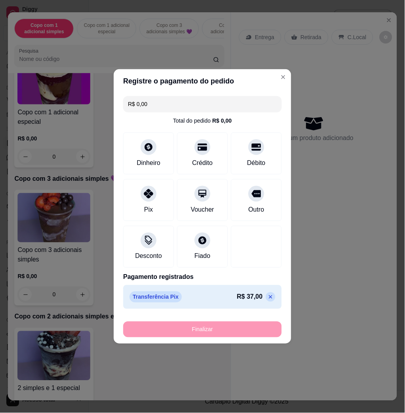
type input "-R$ 37,00"
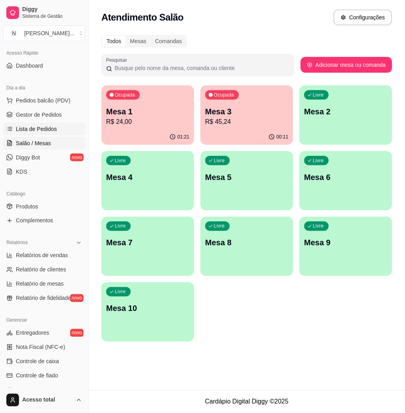
click at [48, 127] on span "Lista de Pedidos" at bounding box center [36, 129] width 41 height 8
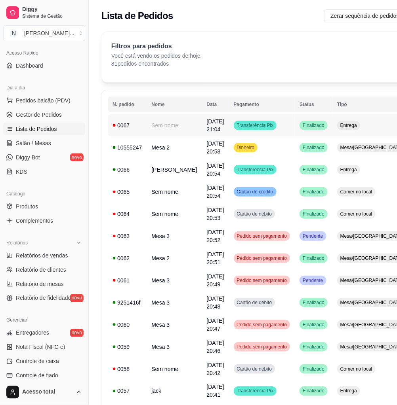
click at [352, 128] on td "Entrega" at bounding box center [371, 125] width 78 height 22
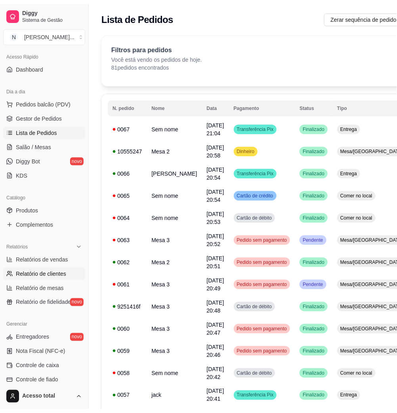
scroll to position [156, 0]
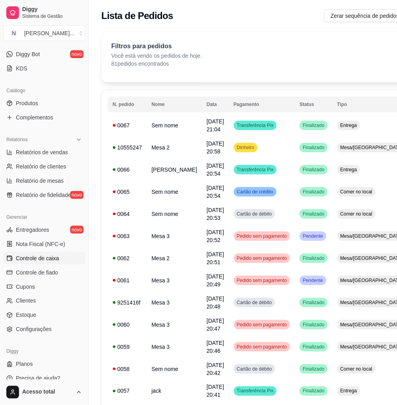
click at [53, 259] on span "Controle de caixa" at bounding box center [37, 259] width 43 height 8
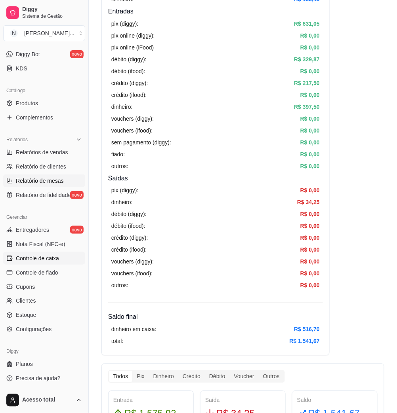
scroll to position [51, 0]
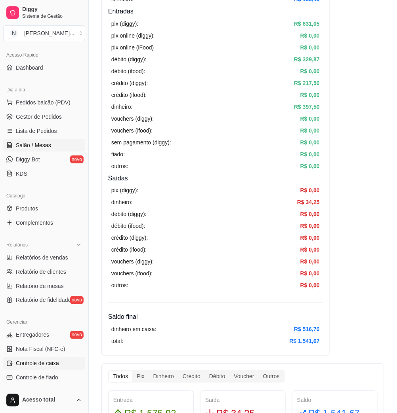
click at [51, 145] on link "Salão / Mesas" at bounding box center [44, 145] width 82 height 13
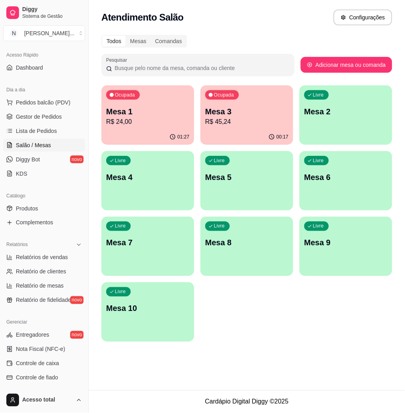
click at [255, 120] on p "R$ 45,24" at bounding box center [246, 122] width 83 height 10
click at [156, 129] on div "Ocupada Mesa 1 R$ 24,00" at bounding box center [148, 107] width 90 height 43
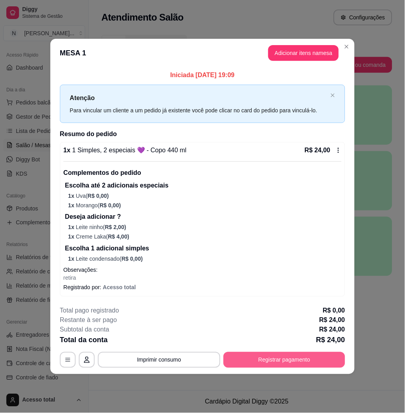
click at [299, 359] on button "Registrar pagamento" at bounding box center [284, 360] width 122 height 16
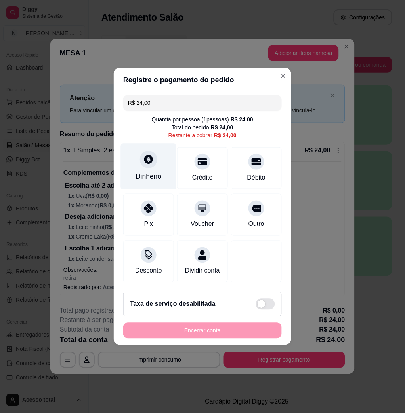
click at [161, 167] on div "Dinheiro" at bounding box center [149, 167] width 56 height 46
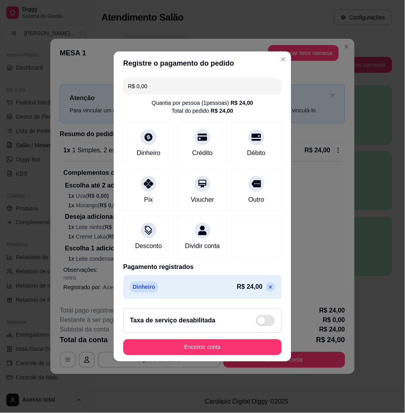
click at [267, 291] on icon at bounding box center [270, 287] width 6 height 6
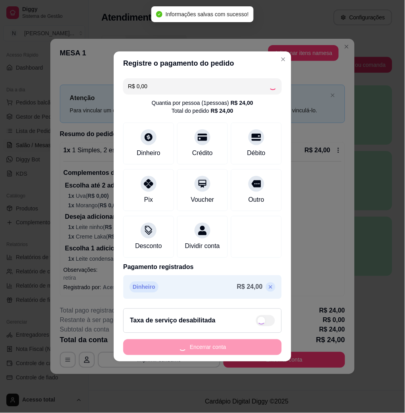
type input "R$ 24,00"
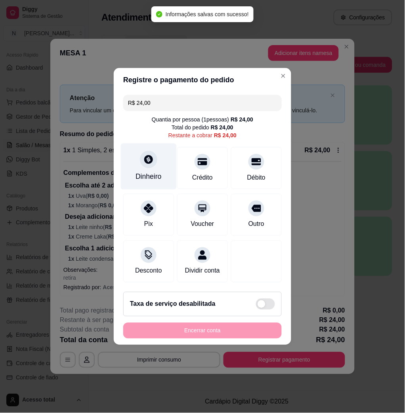
click at [147, 172] on div "Dinheiro" at bounding box center [148, 177] width 26 height 10
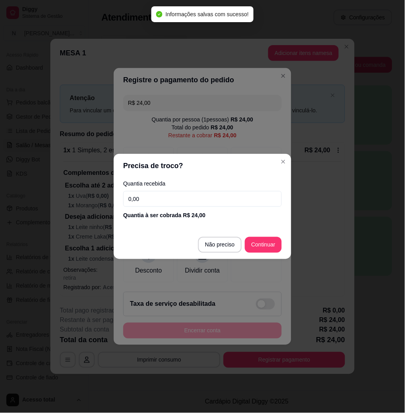
click at [183, 202] on input "0,00" at bounding box center [202, 199] width 158 height 16
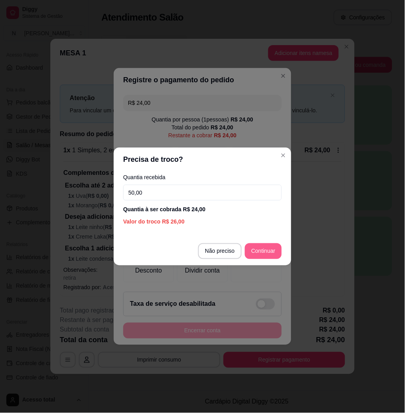
type input "50,00"
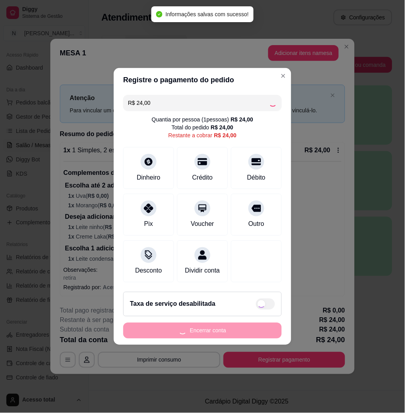
type input "R$ 0,00"
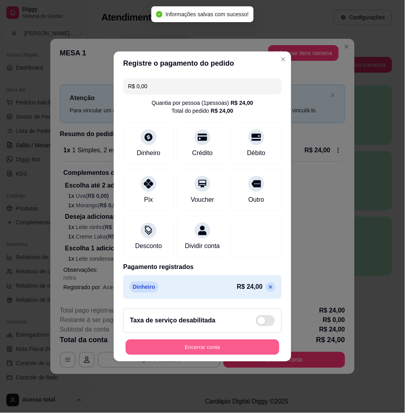
click at [255, 354] on button "Encerrar conta" at bounding box center [203, 347] width 154 height 15
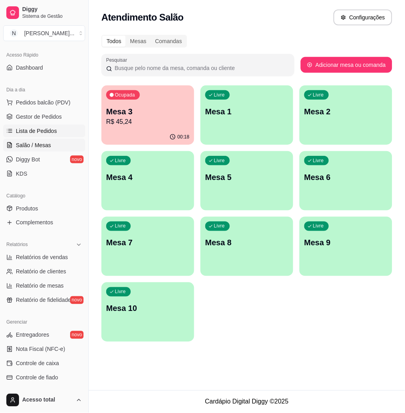
click at [30, 136] on link "Lista de Pedidos" at bounding box center [44, 131] width 82 height 13
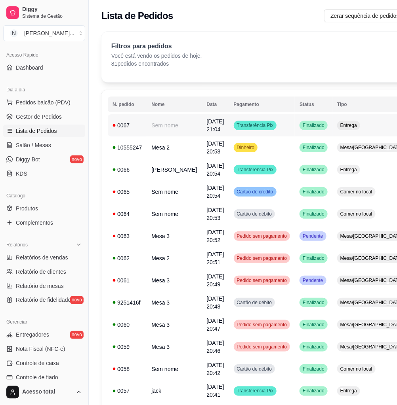
click at [256, 133] on td "Transferência Pix" at bounding box center [262, 125] width 66 height 22
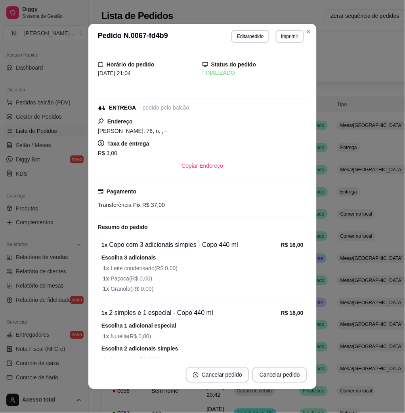
click at [301, 38] on header "**********" at bounding box center [202, 36] width 228 height 25
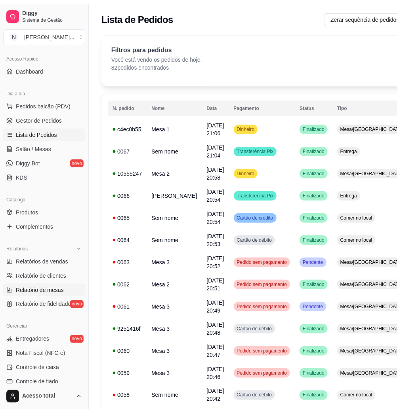
scroll to position [156, 0]
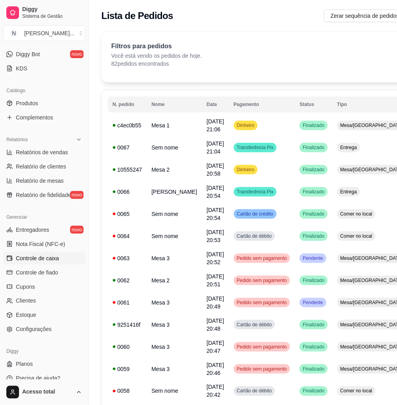
click at [49, 263] on link "Controle de caixa" at bounding box center [44, 258] width 82 height 13
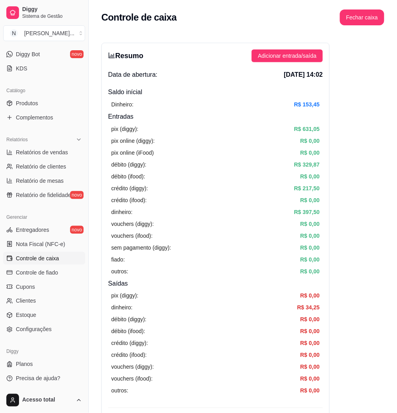
scroll to position [158, 0]
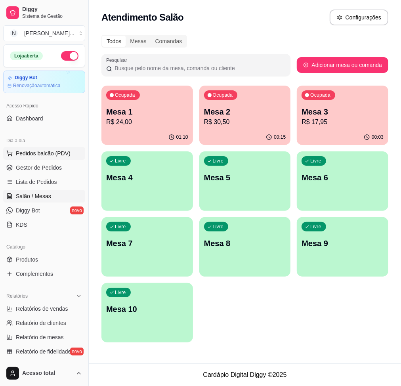
click at [65, 150] on span "Pedidos balcão (PDV)" at bounding box center [43, 153] width 55 height 8
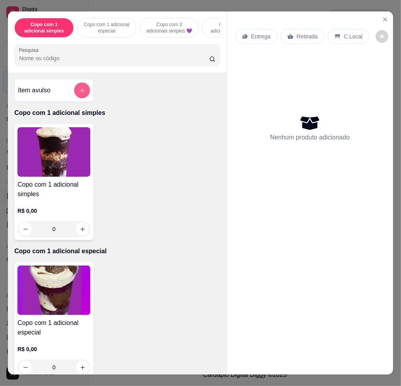
click at [77, 89] on button "add-separate-item" at bounding box center [82, 90] width 16 height 16
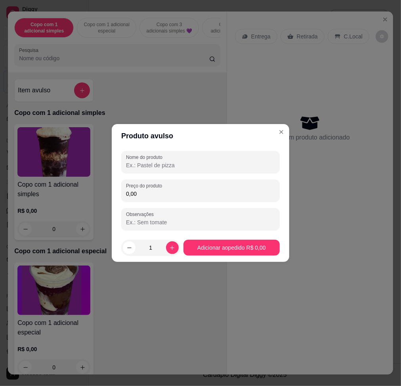
click at [184, 196] on input "0,00" at bounding box center [200, 194] width 149 height 8
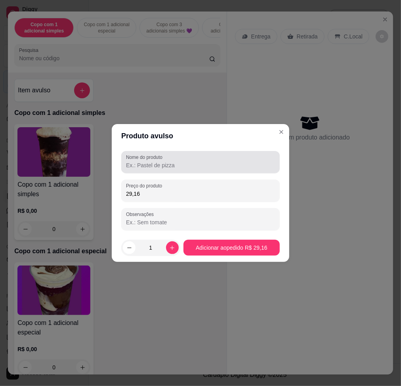
type input "29,16"
click at [178, 164] on input "Nome do produto" at bounding box center [200, 165] width 149 height 8
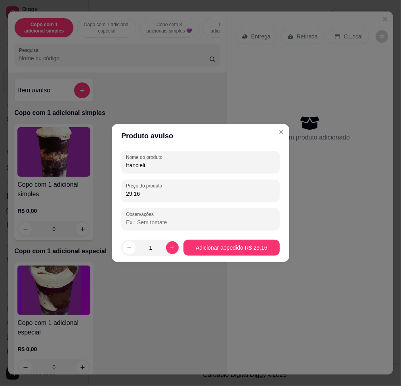
type input "francieli"
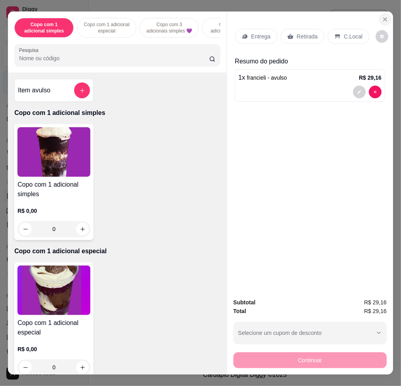
click at [384, 15] on button "Close" at bounding box center [385, 19] width 13 height 13
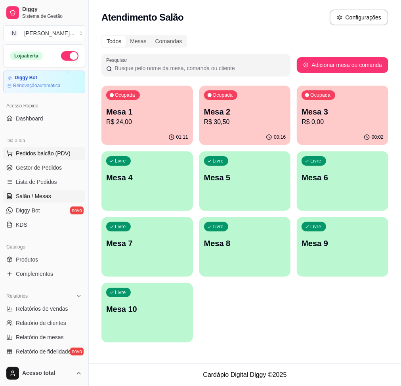
click at [47, 150] on span "Pedidos balcão (PDV)" at bounding box center [43, 153] width 55 height 8
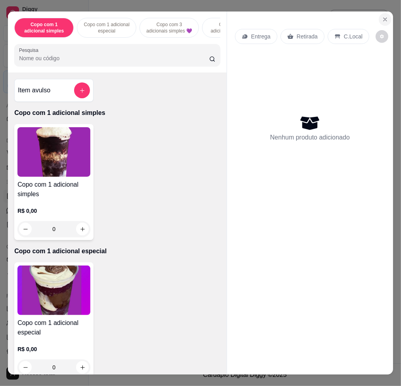
click at [383, 18] on icon "Close" at bounding box center [385, 19] width 6 height 6
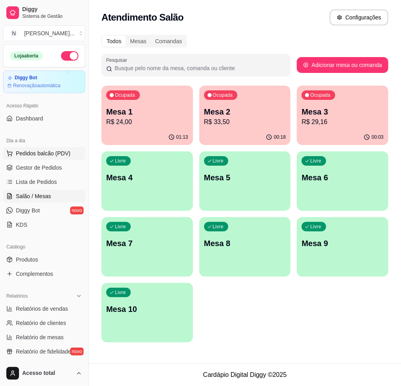
click at [56, 157] on button "Pedidos balcão (PDV)" at bounding box center [44, 153] width 82 height 13
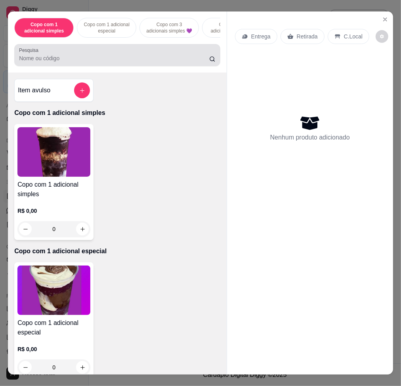
click at [78, 57] on div at bounding box center [117, 55] width 196 height 16
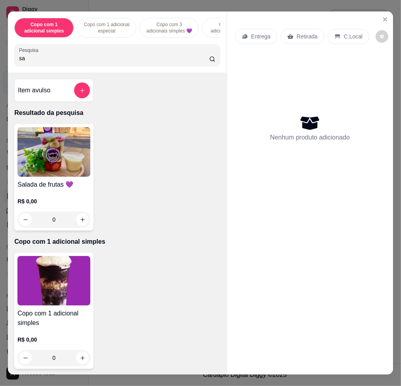
type input "sa"
click at [28, 169] on img at bounding box center [53, 151] width 73 height 49
click at [380, 19] on button "Close" at bounding box center [385, 19] width 13 height 13
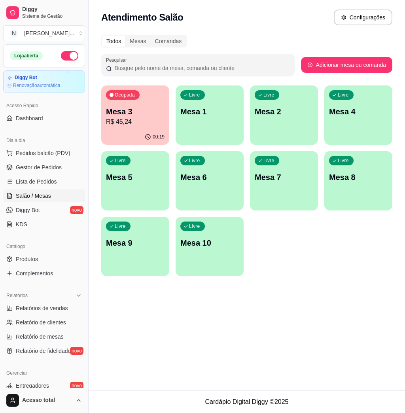
scroll to position [53, 0]
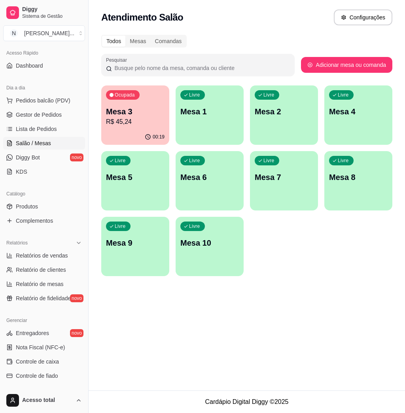
click at [150, 126] on p "R$ 45,24" at bounding box center [135, 122] width 59 height 10
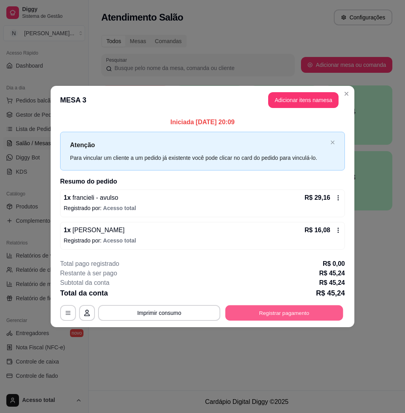
click at [276, 311] on button "Registrar pagamento" at bounding box center [285, 312] width 118 height 15
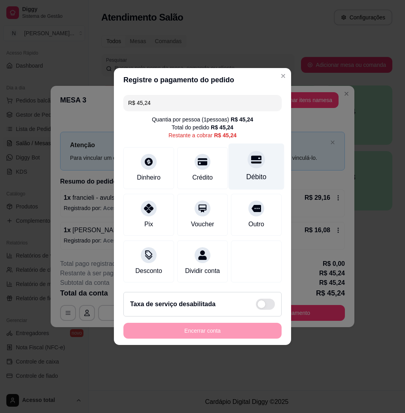
click at [247, 172] on div "Débito" at bounding box center [257, 177] width 20 height 10
type input "R$ 0,00"
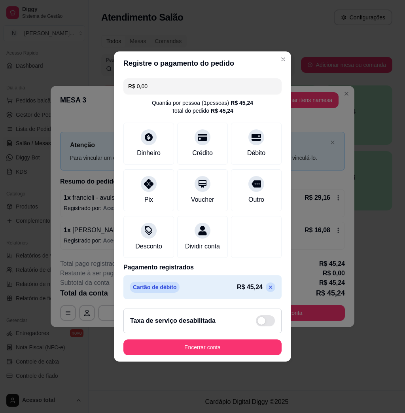
click at [216, 362] on footer "Taxa de serviço desabilitada Encerrar conta" at bounding box center [202, 332] width 177 height 59
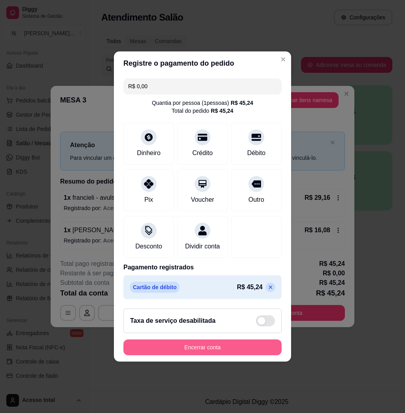
click at [220, 349] on button "Encerrar conta" at bounding box center [203, 348] width 158 height 16
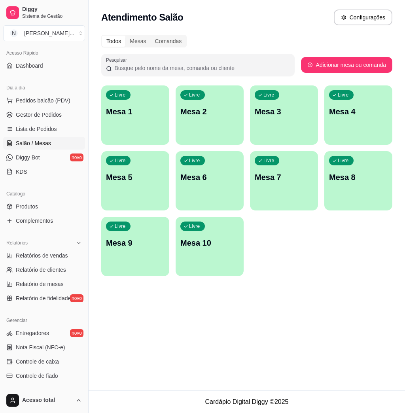
click at [59, 93] on div "Dia a dia" at bounding box center [44, 88] width 82 height 13
click at [62, 99] on span "Pedidos balcão (PDV)" at bounding box center [43, 101] width 55 height 8
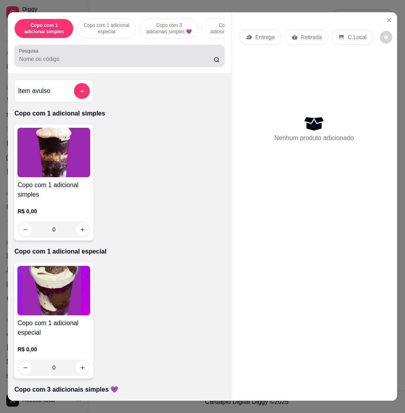
click at [71, 50] on div "Pesquisa" at bounding box center [119, 56] width 210 height 22
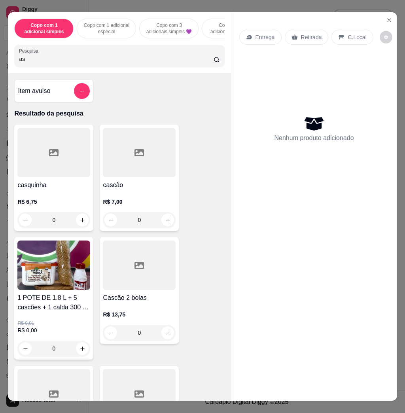
type input "a"
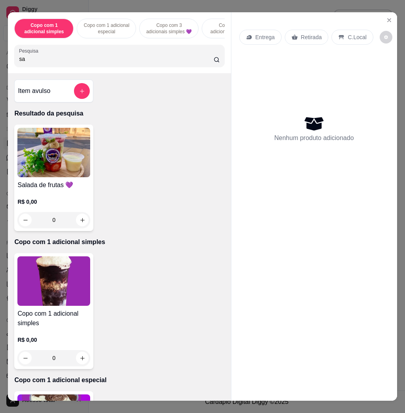
type input "sa"
click at [67, 161] on img at bounding box center [53, 152] width 73 height 49
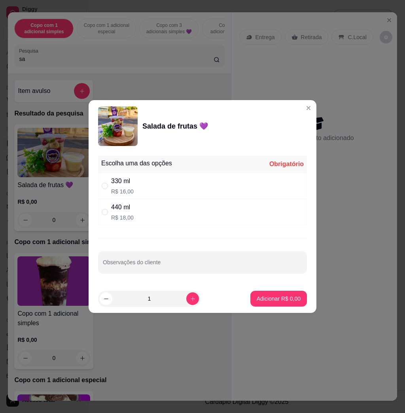
click at [190, 183] on div "330 ml R$ 16,00" at bounding box center [202, 186] width 209 height 26
radio input "true"
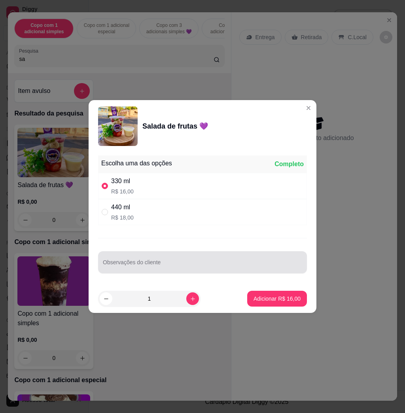
click at [151, 272] on div "Observações do cliente" at bounding box center [202, 262] width 209 height 22
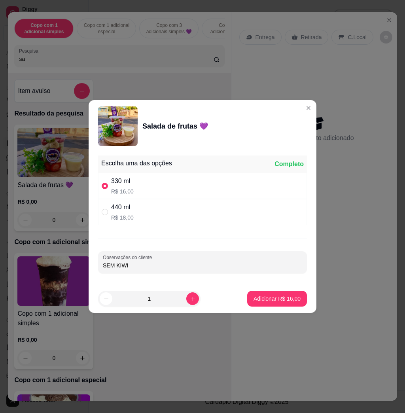
type input "SEM KIWI"
click at [270, 303] on button "Adicionar R$ 16,00" at bounding box center [277, 299] width 60 height 16
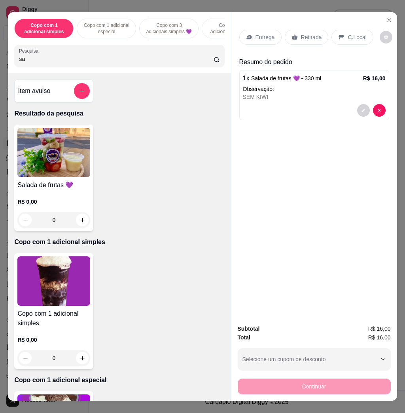
click at [257, 30] on div "Entrega" at bounding box center [261, 37] width 42 height 15
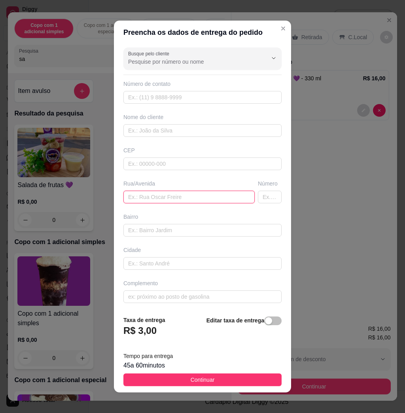
click at [165, 192] on input "text" at bounding box center [189, 197] width 131 height 13
click at [173, 199] on input "text" at bounding box center [189, 197] width 131 height 13
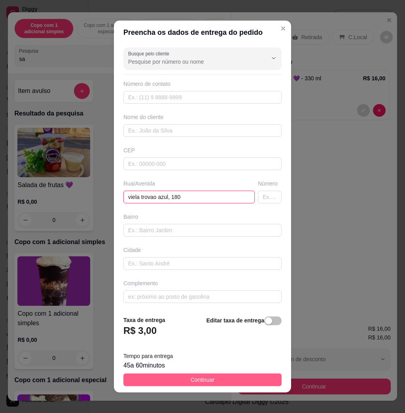
type input "viela trovao azul, 180"
click at [259, 384] on button "Continuar" at bounding box center [203, 380] width 158 height 13
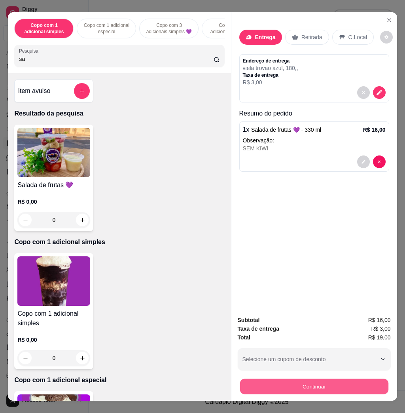
click at [299, 380] on button "Continuar" at bounding box center [314, 386] width 148 height 15
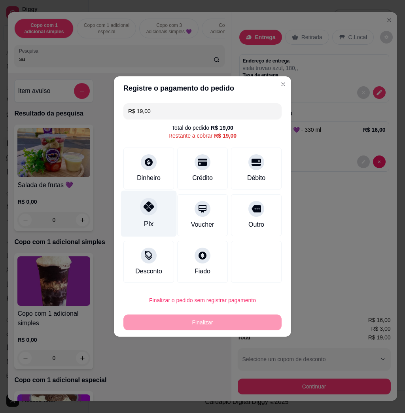
click at [137, 211] on div "Pix" at bounding box center [149, 214] width 56 height 46
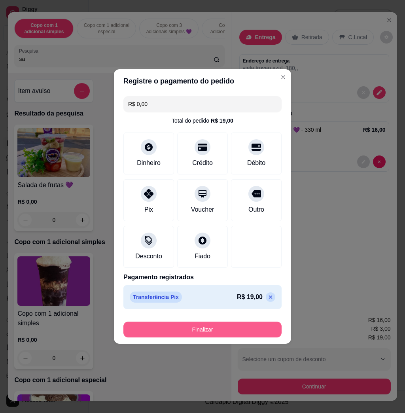
click at [215, 325] on button "Finalizar" at bounding box center [203, 330] width 158 height 16
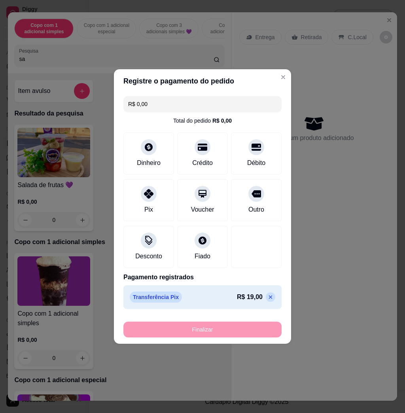
type input "-R$ 19,00"
